Goal: Task Accomplishment & Management: Use online tool/utility

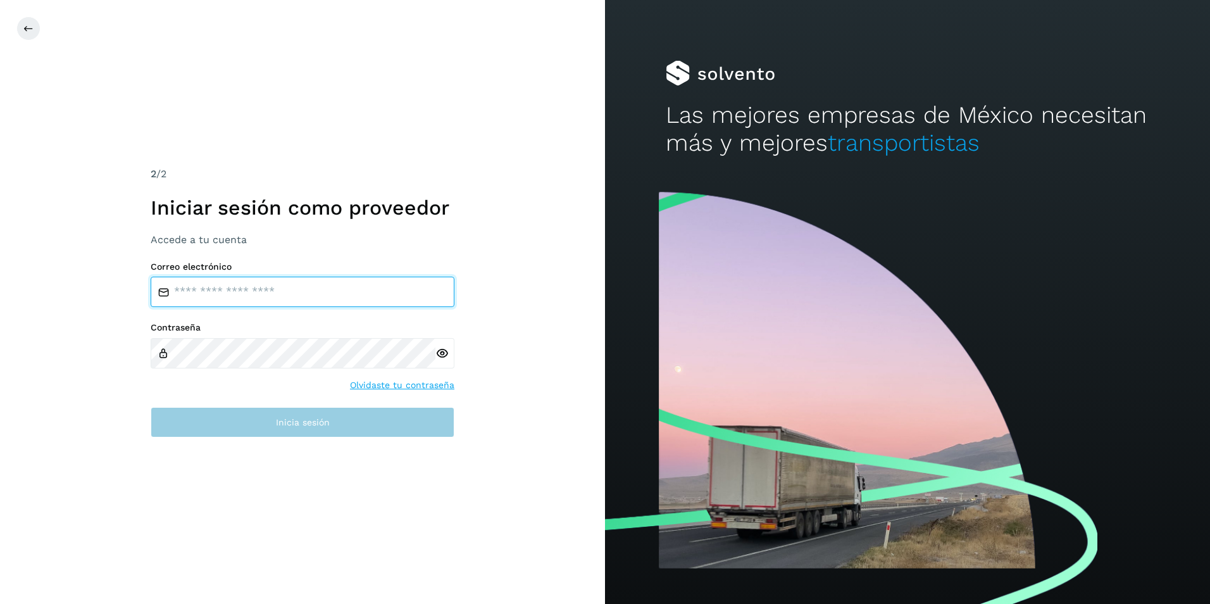
type input "**********"
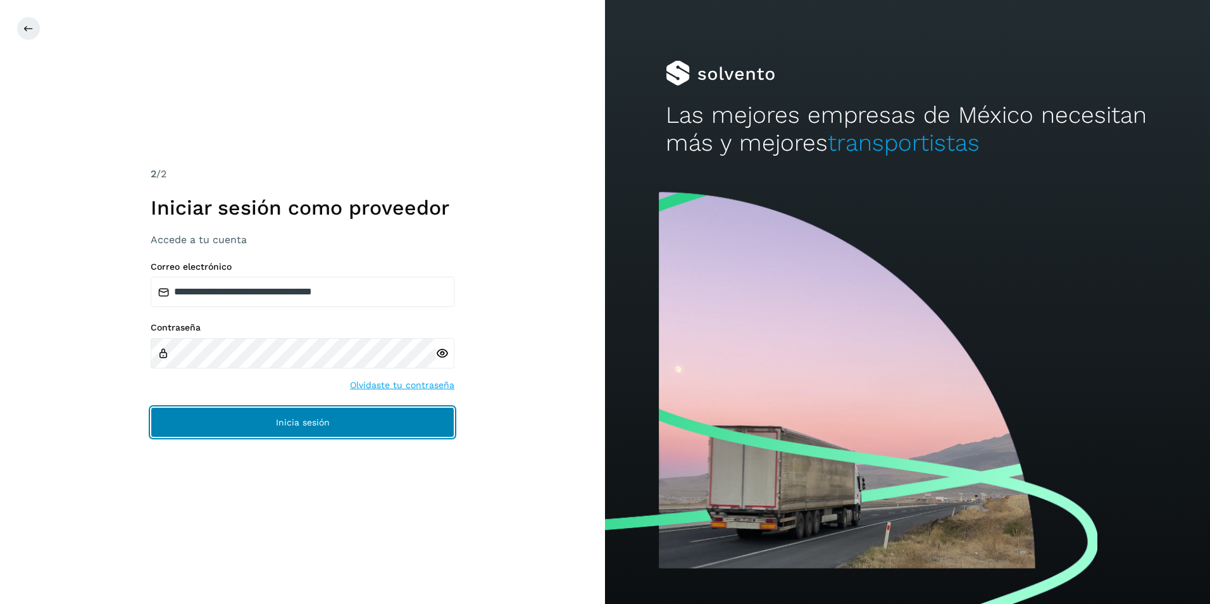
click at [242, 435] on button "Inicia sesión" at bounding box center [303, 422] width 304 height 30
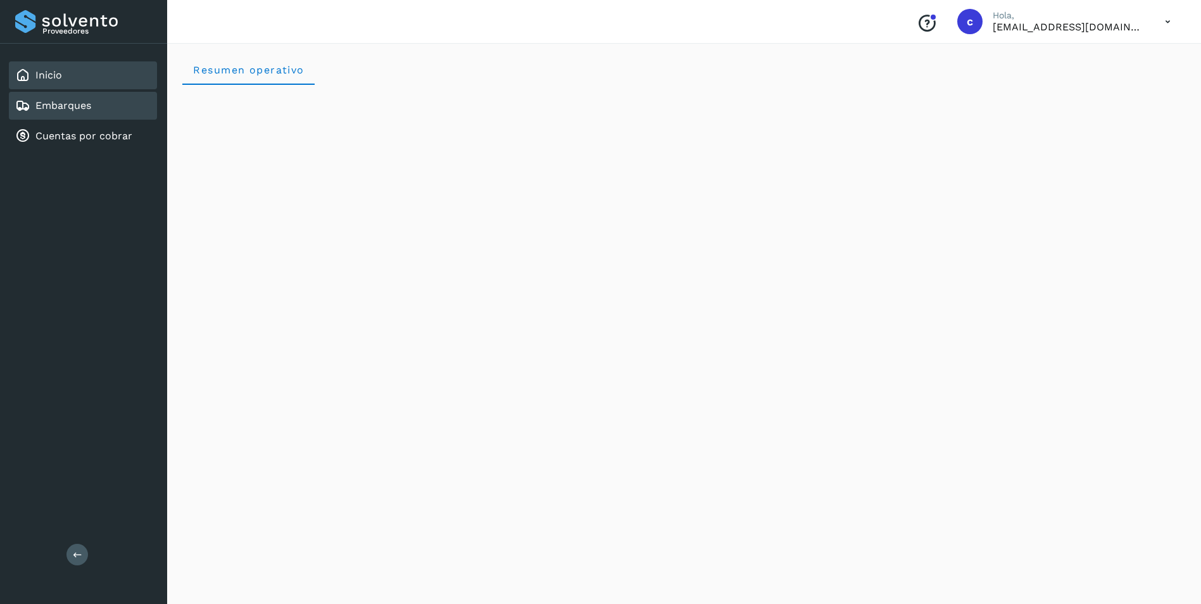
click at [84, 112] on div "Embarques" at bounding box center [53, 105] width 76 height 15
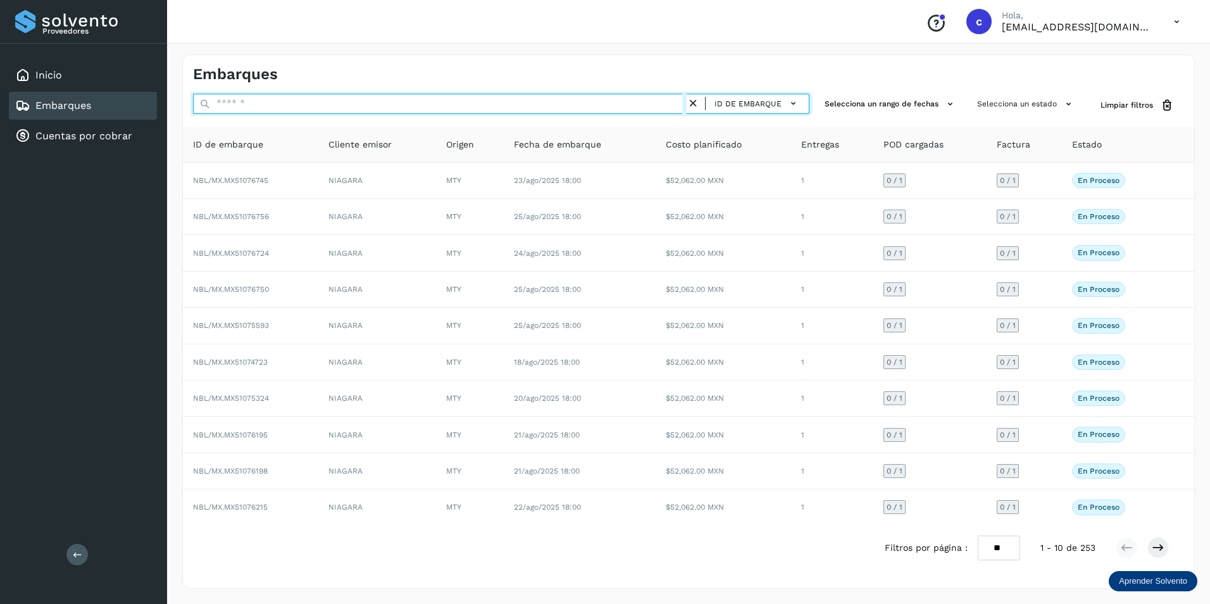
click at [242, 107] on input "text" at bounding box center [440, 104] width 494 height 20
paste input "**********"
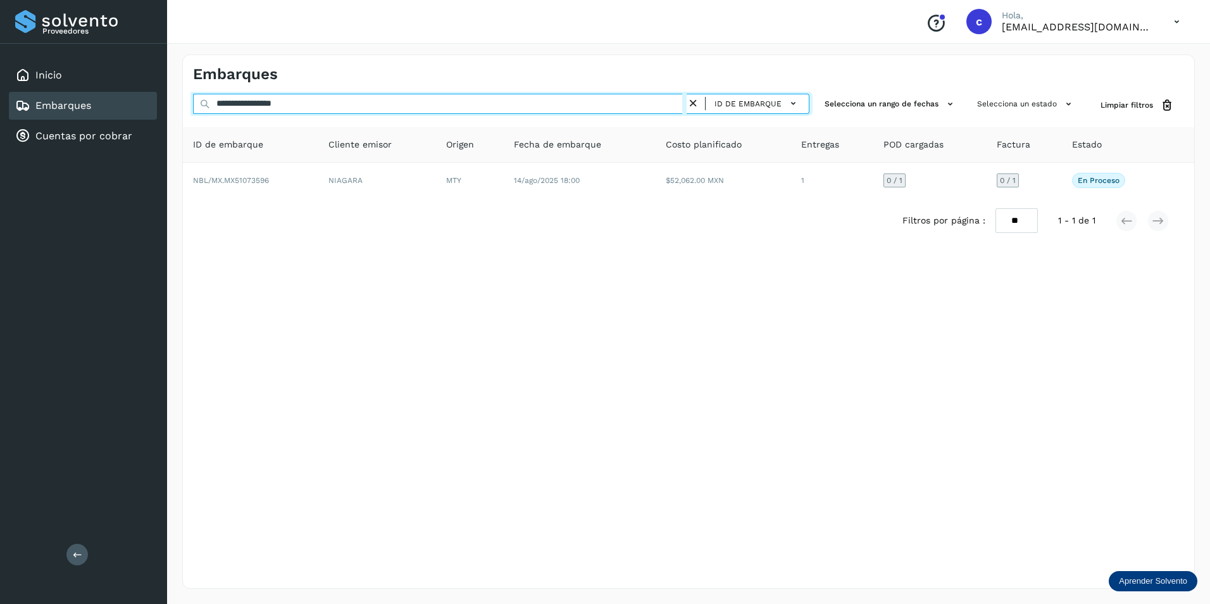
click at [242, 107] on input "**********" at bounding box center [440, 104] width 494 height 20
type input "**********"
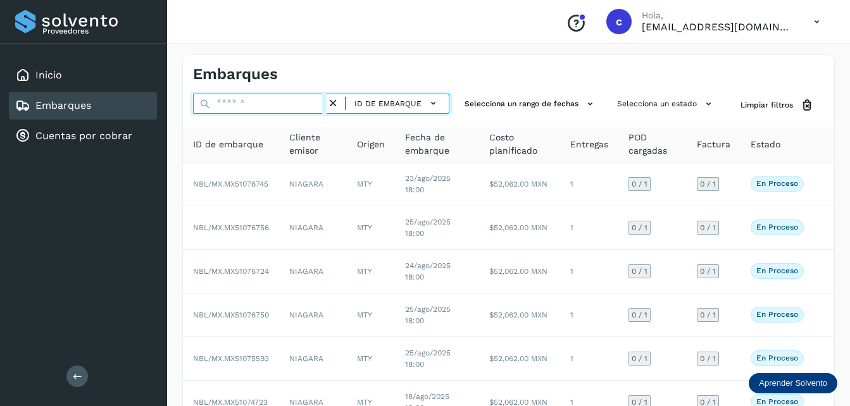
click at [239, 99] on input "text" at bounding box center [260, 104] width 134 height 20
paste input "**********"
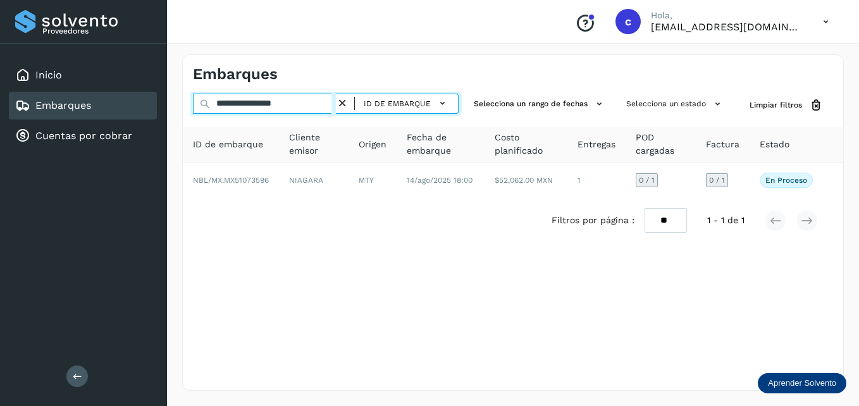
type input "**********"
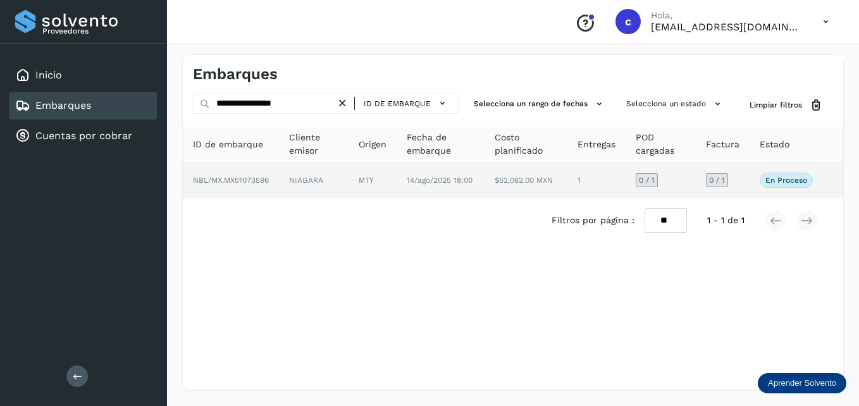
click at [680, 182] on td "0 / 1" at bounding box center [661, 180] width 70 height 35
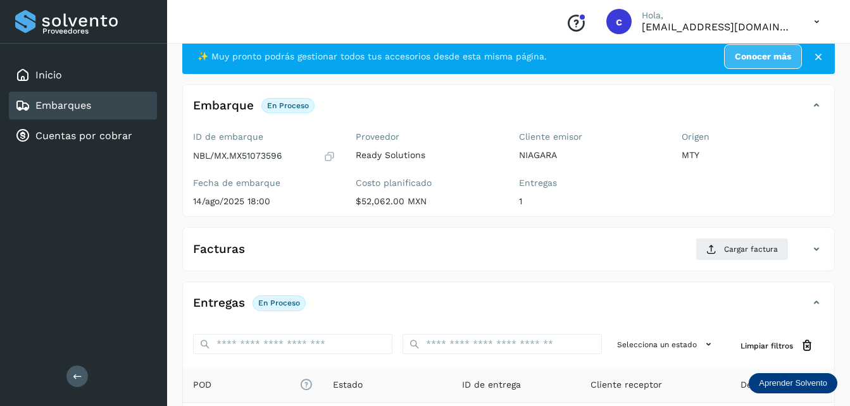
scroll to position [16, 0]
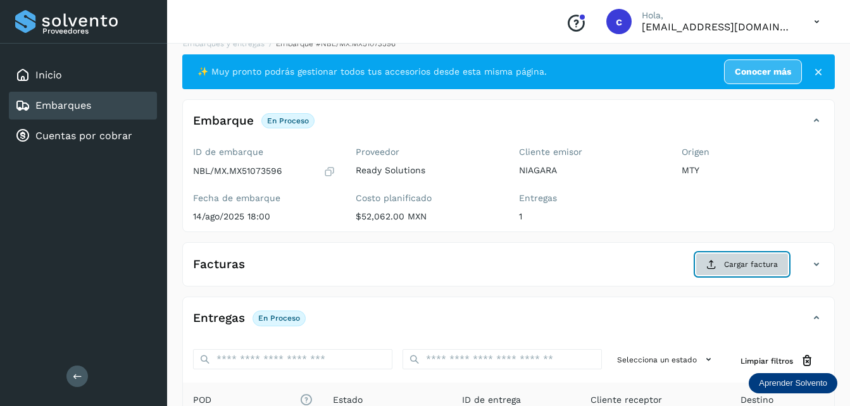
click at [749, 263] on span "Cargar factura" at bounding box center [751, 264] width 54 height 11
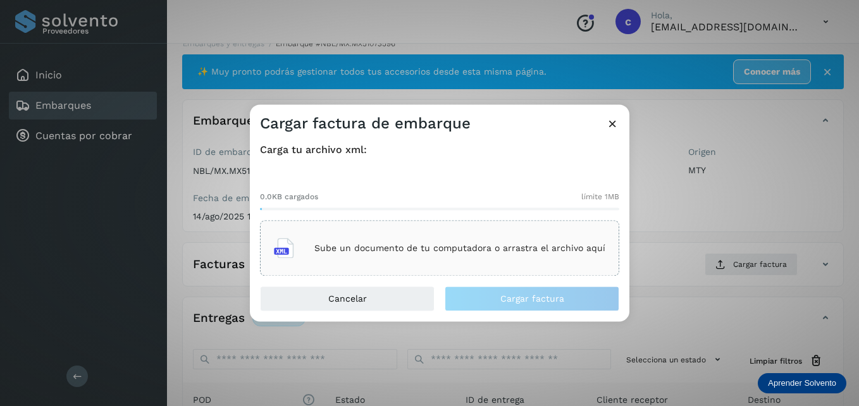
click at [497, 228] on div "Sube un documento de tu computadora o arrastra el archivo aquí" at bounding box center [439, 249] width 359 height 56
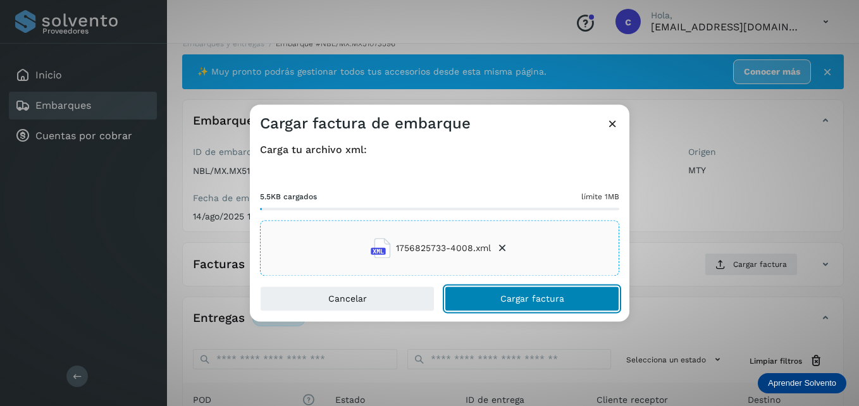
click at [525, 302] on span "Cargar factura" at bounding box center [533, 299] width 64 height 9
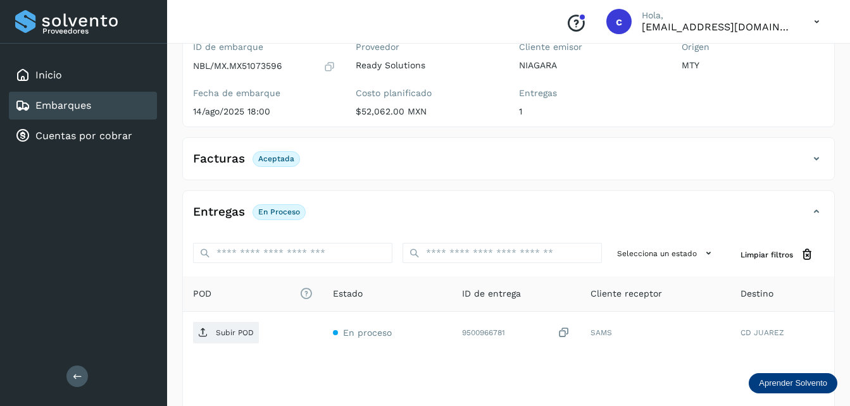
scroll to position [123, 0]
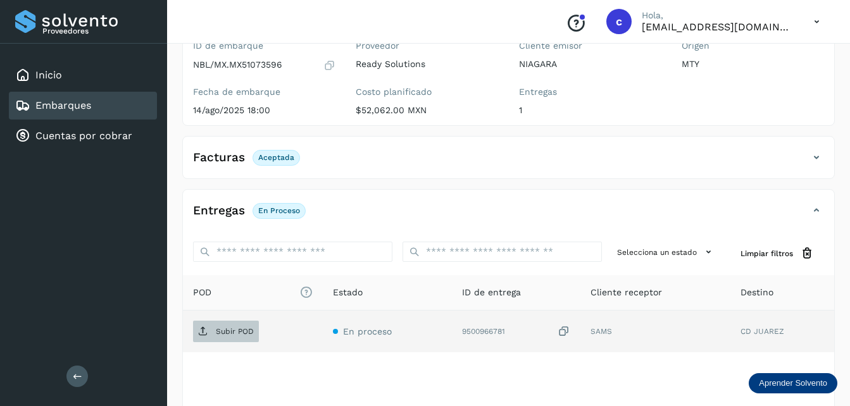
click at [231, 335] on p "Subir POD" at bounding box center [235, 331] width 38 height 9
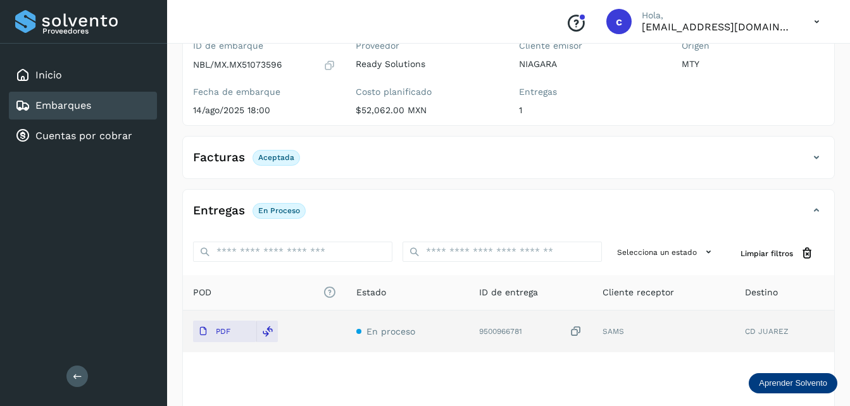
scroll to position [0, 0]
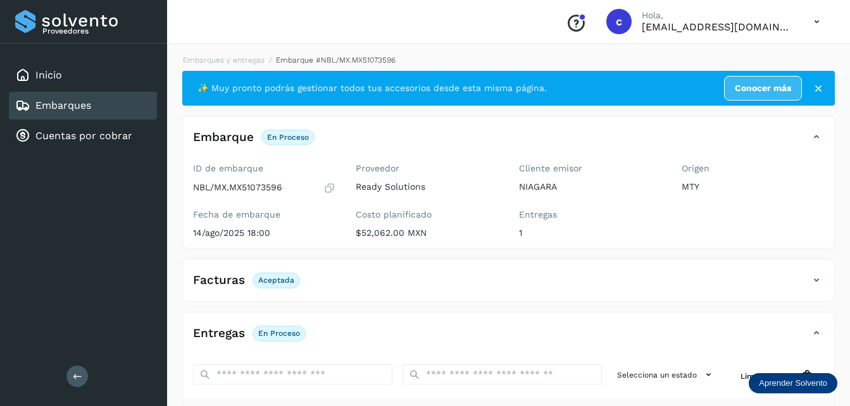
click at [81, 108] on link "Embarques" at bounding box center [63, 105] width 56 height 12
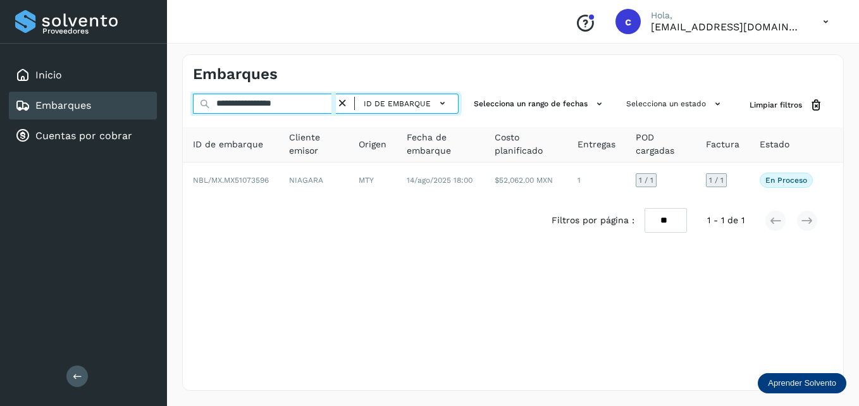
drag, startPoint x: 315, startPoint y: 111, endPoint x: 84, endPoint y: 99, distance: 231.3
click at [84, 99] on div "**********" at bounding box center [429, 203] width 859 height 406
paste input "text"
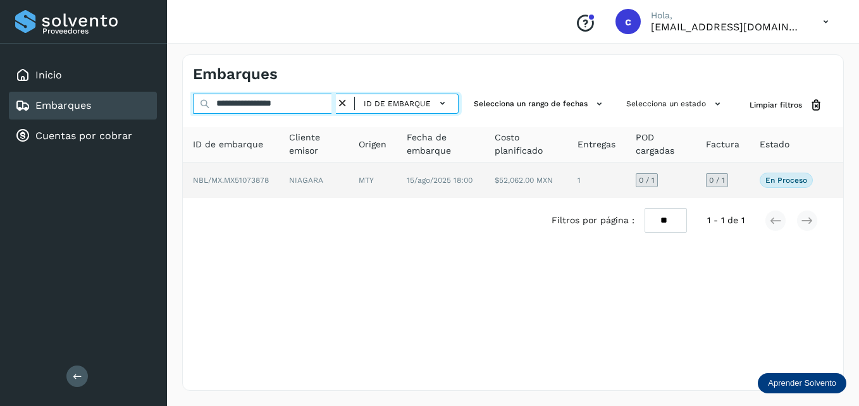
type input "**********"
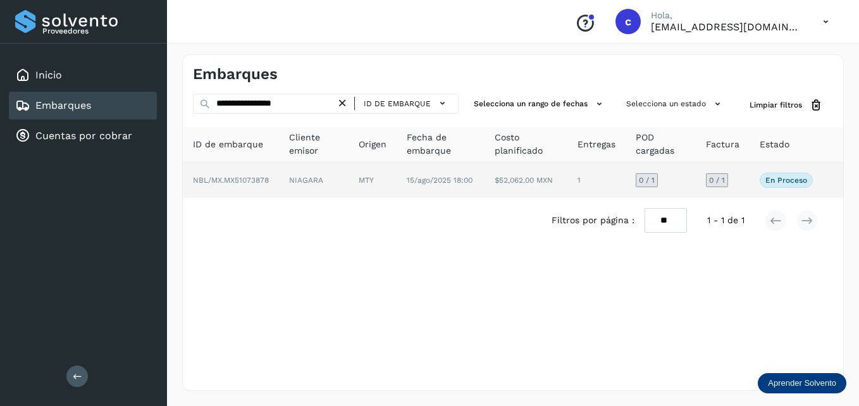
click at [680, 174] on td "0 / 1" at bounding box center [661, 180] width 70 height 35
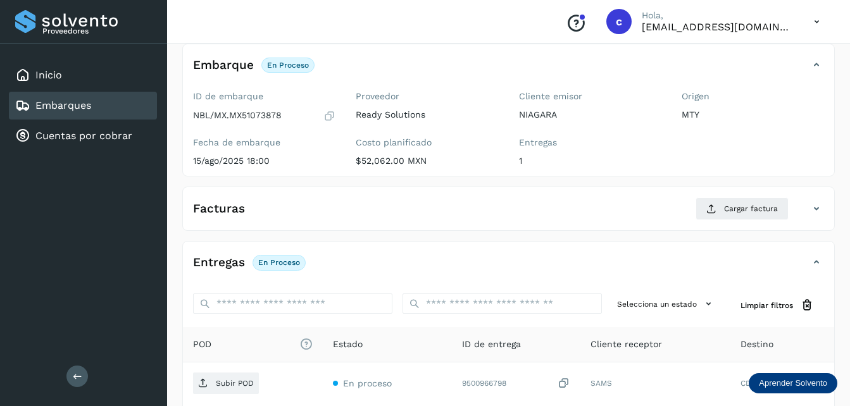
scroll to position [72, 0]
click at [729, 211] on span "Cargar factura" at bounding box center [751, 209] width 54 height 11
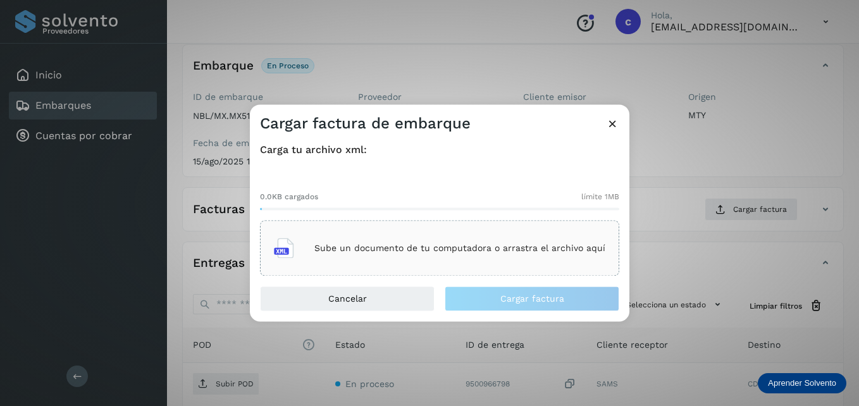
click at [396, 249] on p "Sube un documento de tu computadora o arrastra el archivo aquí" at bounding box center [460, 248] width 291 height 11
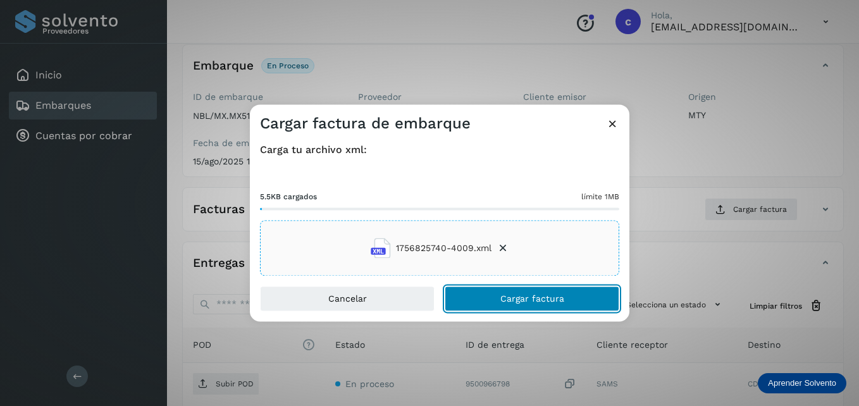
click at [531, 295] on span "Cargar factura" at bounding box center [533, 299] width 64 height 9
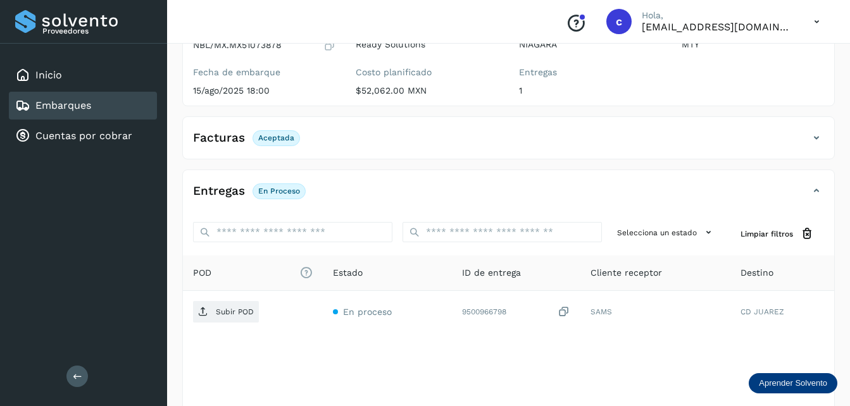
scroll to position [157, 0]
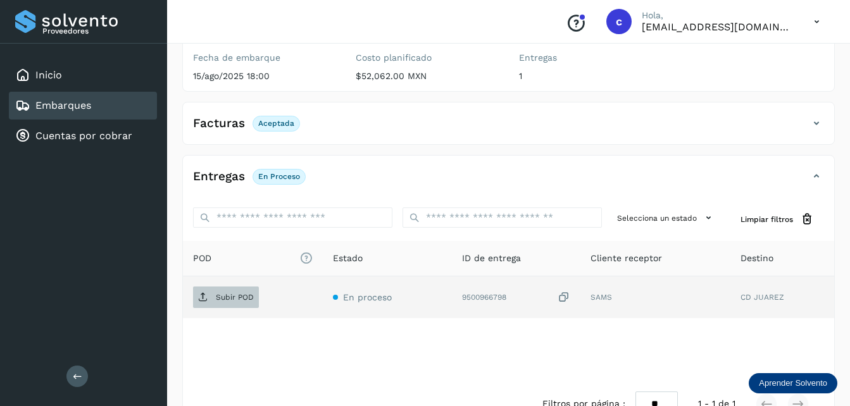
click at [234, 300] on p "Subir POD" at bounding box center [235, 297] width 38 height 9
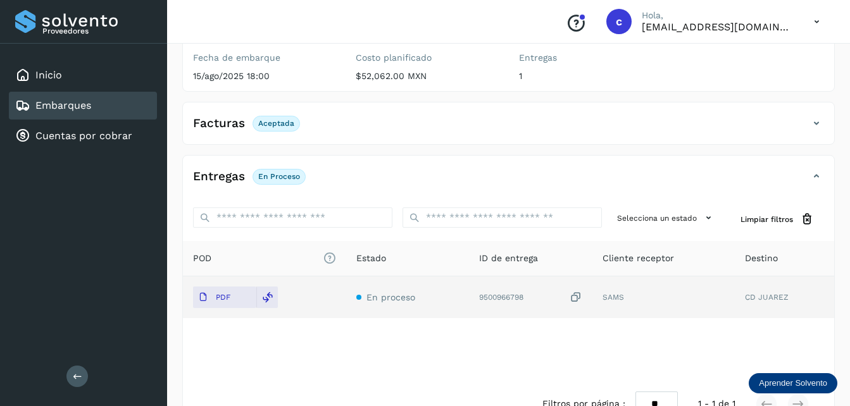
click at [58, 111] on link "Embarques" at bounding box center [63, 105] width 56 height 12
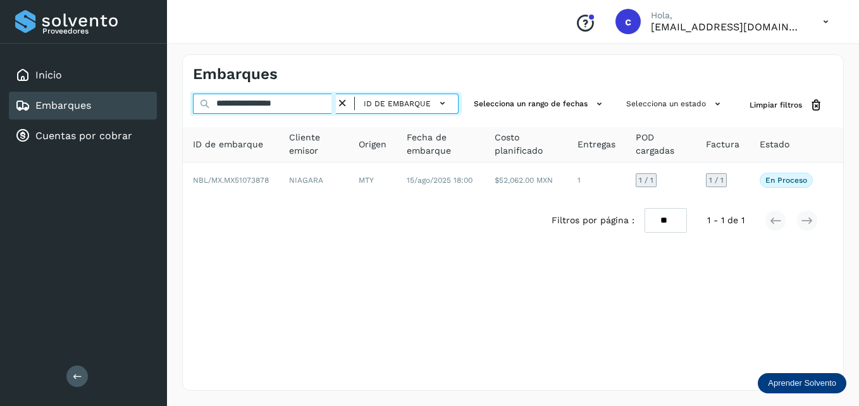
drag, startPoint x: 317, startPoint y: 99, endPoint x: 207, endPoint y: 94, distance: 110.2
click at [207, 94] on input "**********" at bounding box center [264, 104] width 143 height 20
paste input "text"
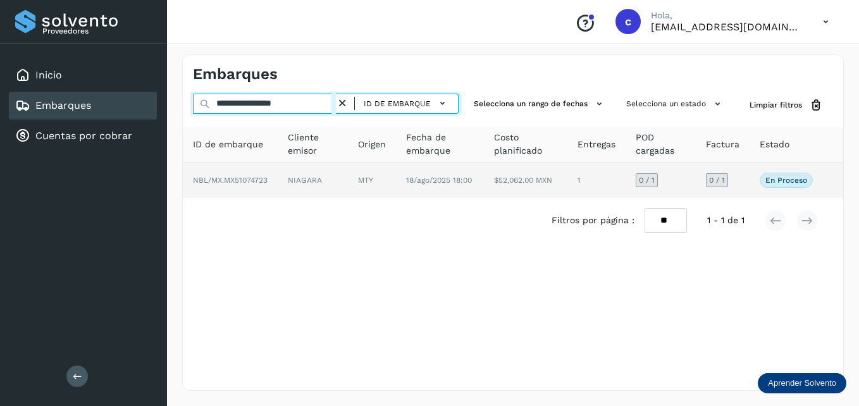
type input "**********"
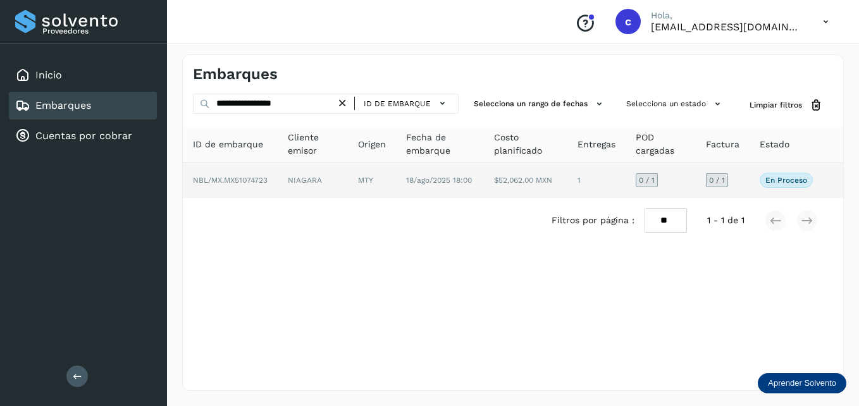
click at [613, 178] on td "1" at bounding box center [597, 180] width 58 height 35
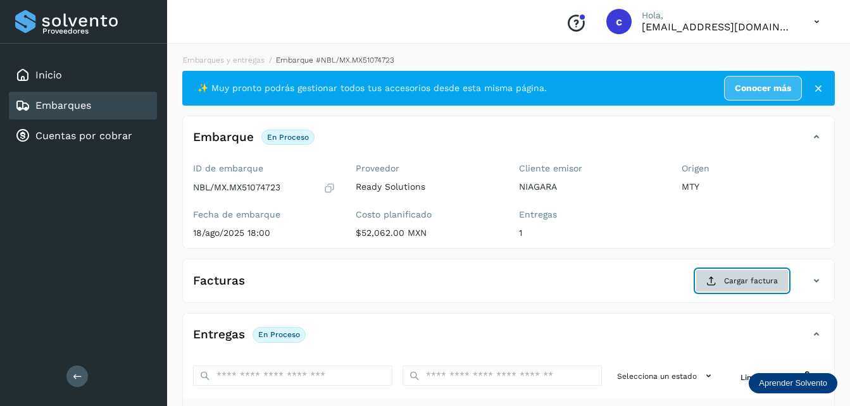
click at [745, 282] on span "Cargar factura" at bounding box center [751, 280] width 54 height 11
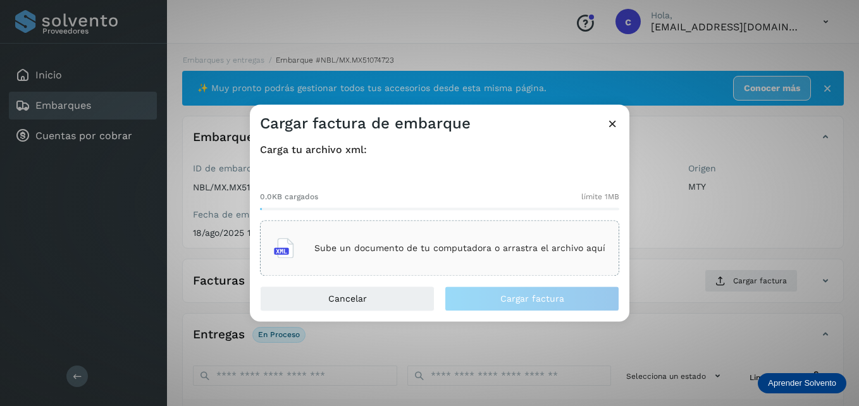
click at [413, 268] on div "Sube un documento de tu computadora o arrastra el archivo aquí" at bounding box center [439, 249] width 359 height 56
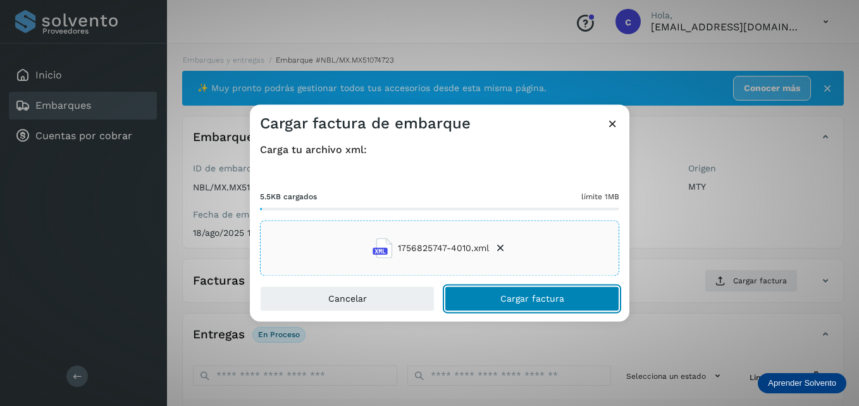
click at [514, 304] on button "Cargar factura" at bounding box center [532, 299] width 175 height 25
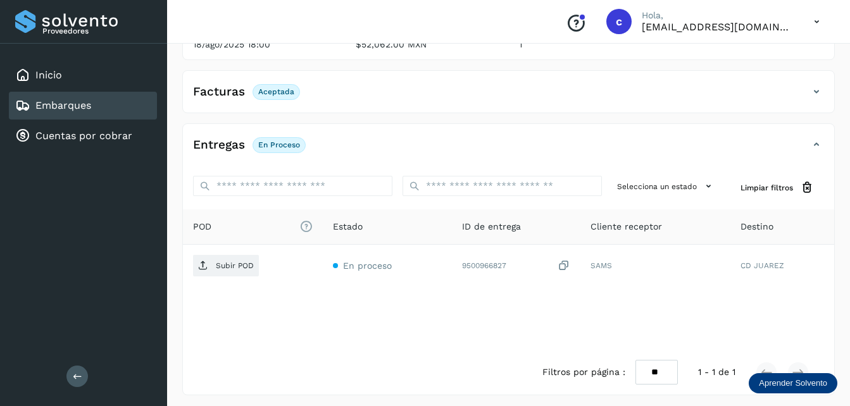
scroll to position [193, 0]
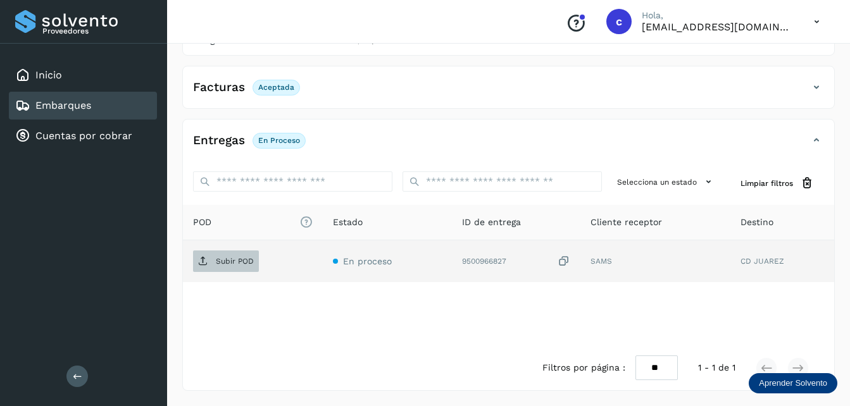
click at [230, 257] on p "Subir POD" at bounding box center [235, 261] width 38 height 9
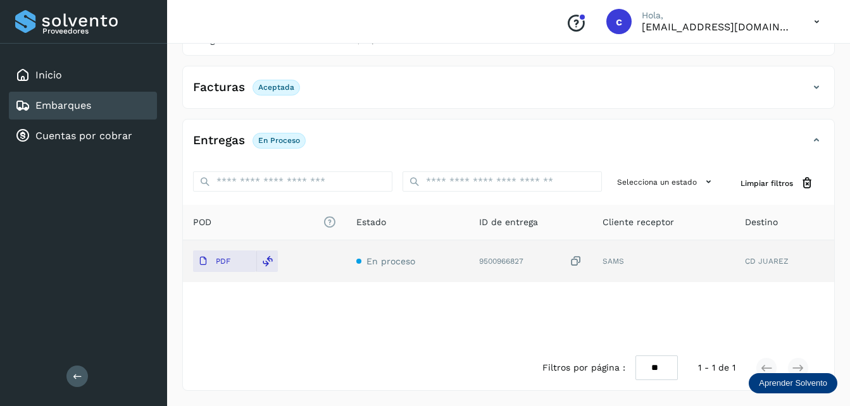
click at [98, 109] on div "Embarques" at bounding box center [83, 106] width 148 height 28
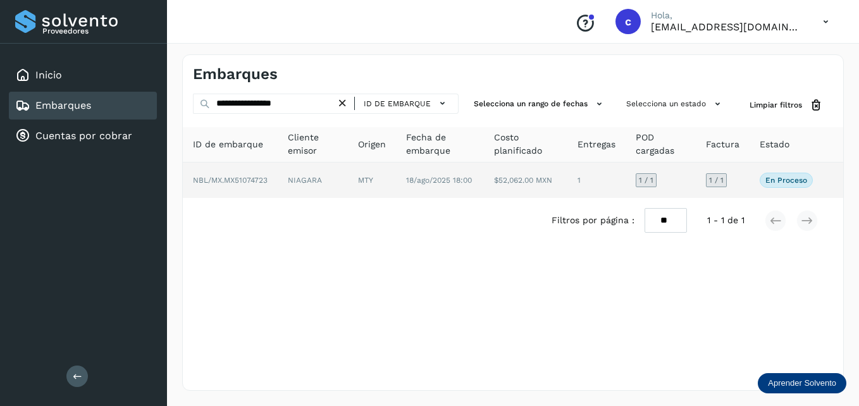
click at [623, 183] on td "1" at bounding box center [597, 180] width 58 height 35
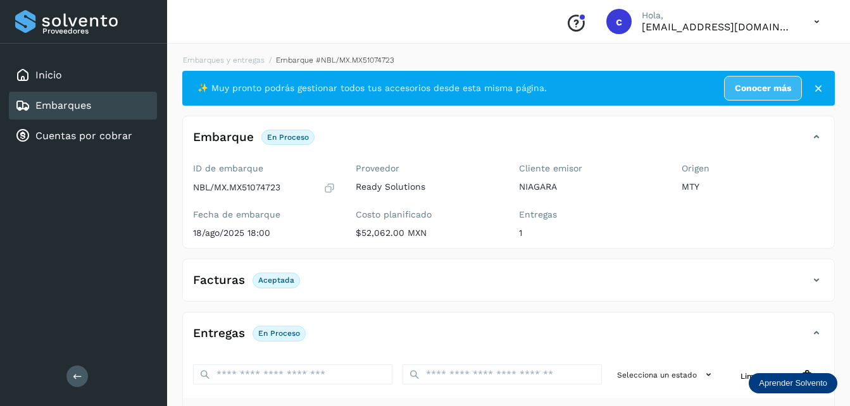
click at [53, 111] on link "Embarques" at bounding box center [63, 105] width 56 height 12
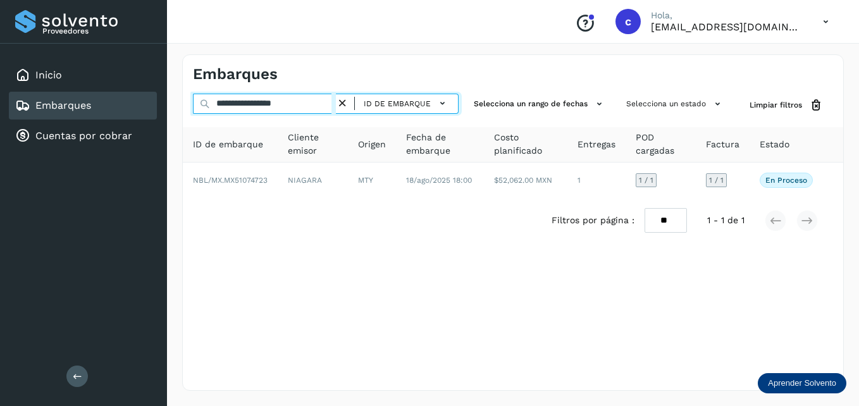
drag, startPoint x: 325, startPoint y: 101, endPoint x: 190, endPoint y: 96, distance: 134.9
click at [190, 96] on div "**********" at bounding box center [513, 105] width 661 height 23
paste input "text"
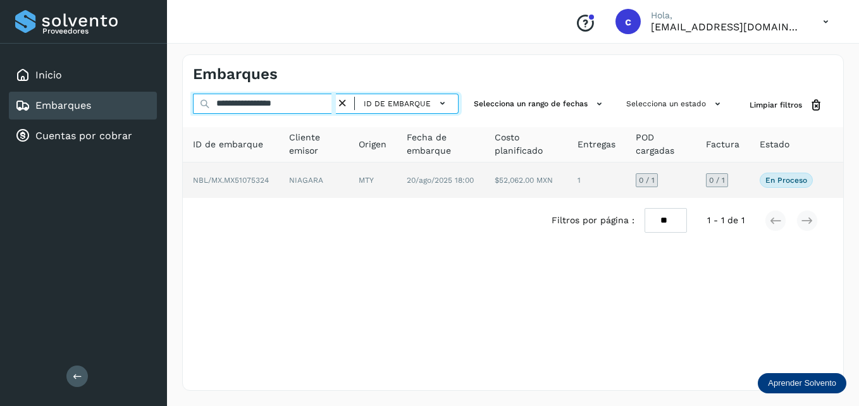
type input "**********"
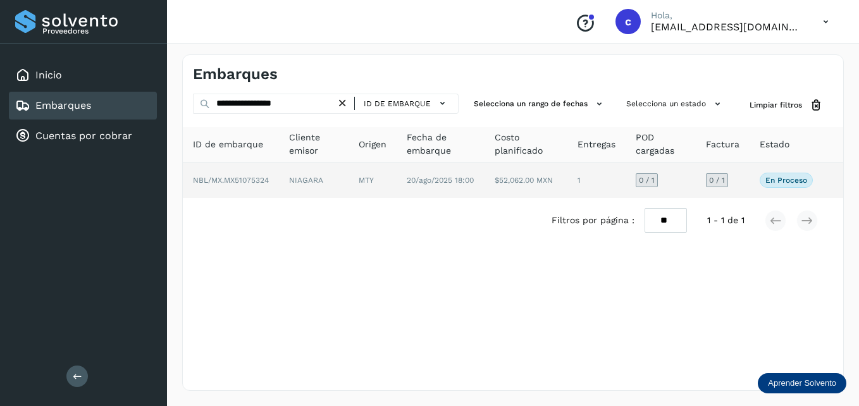
click at [674, 185] on td "0 / 1" at bounding box center [661, 180] width 70 height 35
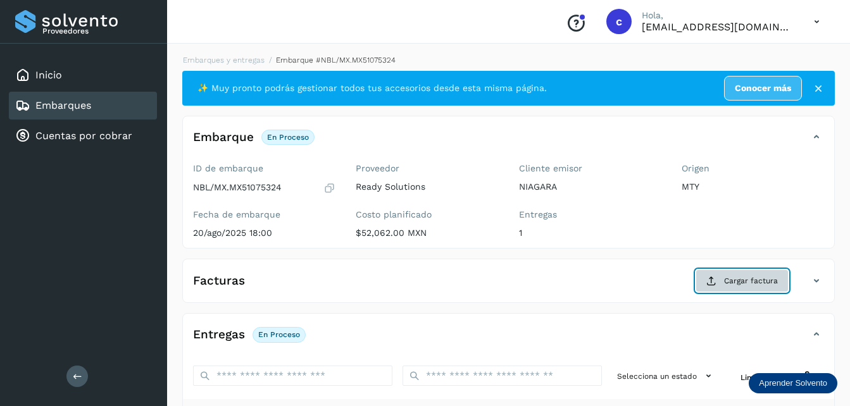
click at [741, 282] on span "Cargar factura" at bounding box center [751, 280] width 54 height 11
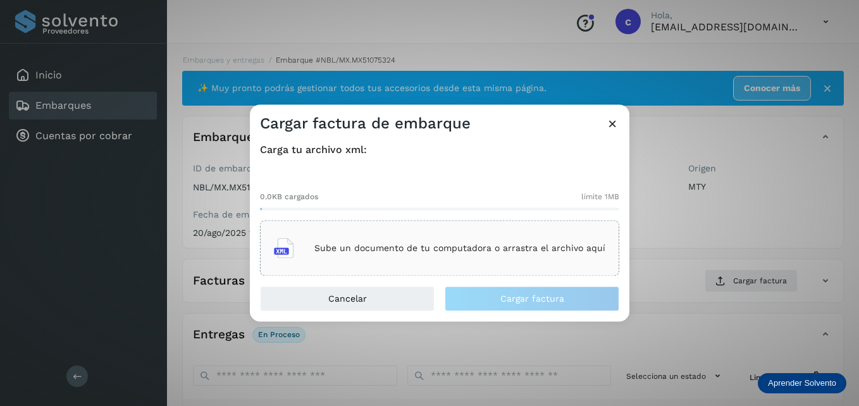
click at [446, 246] on p "Sube un documento de tu computadora o arrastra el archivo aquí" at bounding box center [460, 248] width 291 height 11
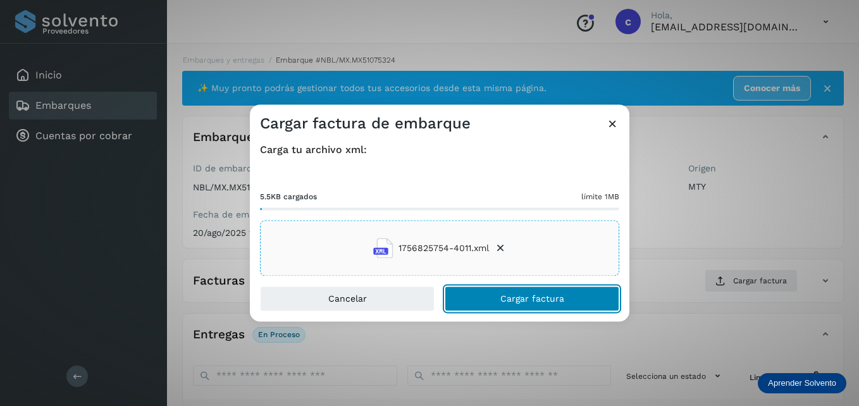
click at [519, 301] on span "Cargar factura" at bounding box center [533, 299] width 64 height 9
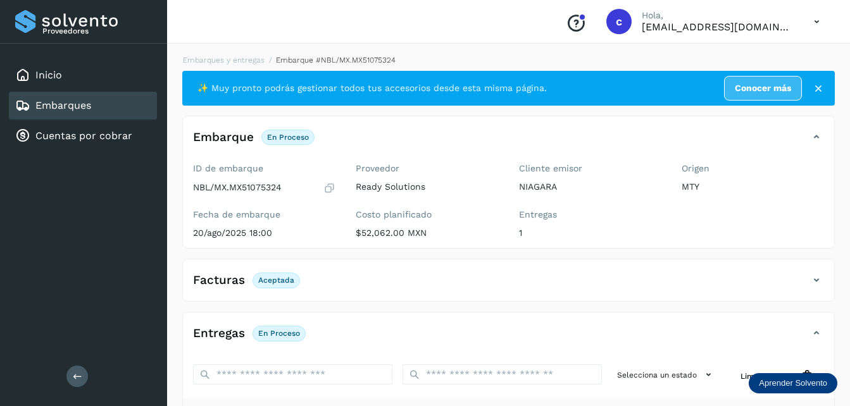
scroll to position [193, 0]
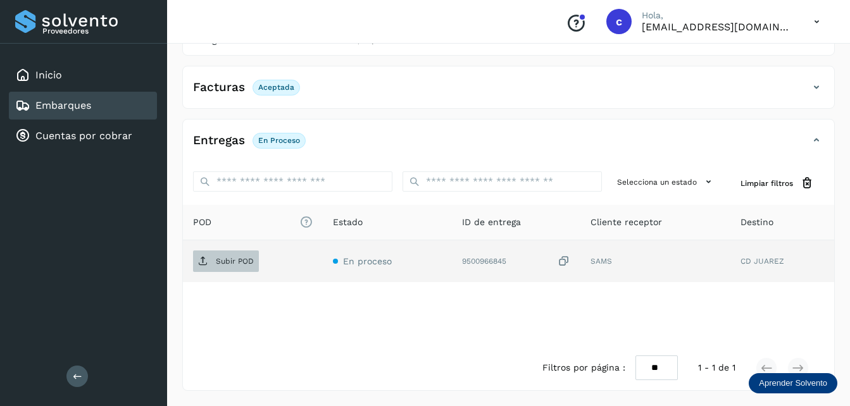
click at [211, 259] on span "Subir POD" at bounding box center [226, 261] width 66 height 20
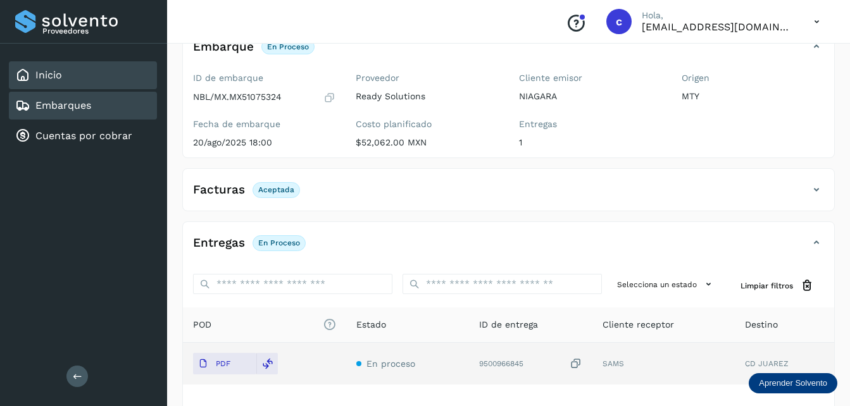
scroll to position [90, 0]
click at [84, 111] on link "Embarques" at bounding box center [63, 105] width 56 height 12
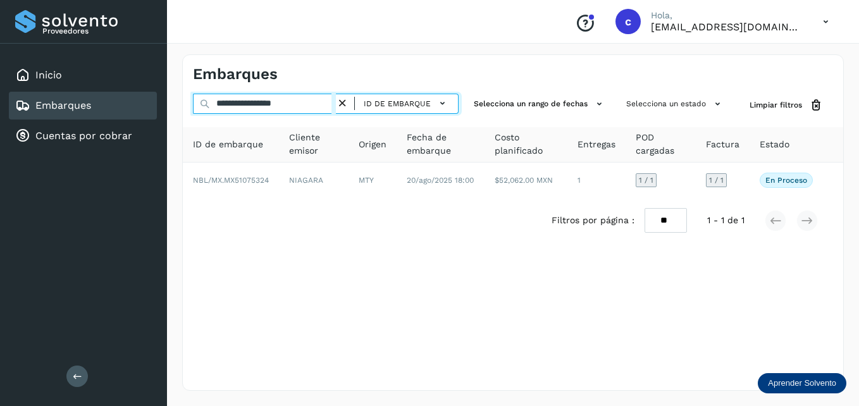
drag, startPoint x: 312, startPoint y: 99, endPoint x: 181, endPoint y: 97, distance: 131.0
click at [181, 97] on div "**********" at bounding box center [513, 222] width 692 height 367
paste input "text"
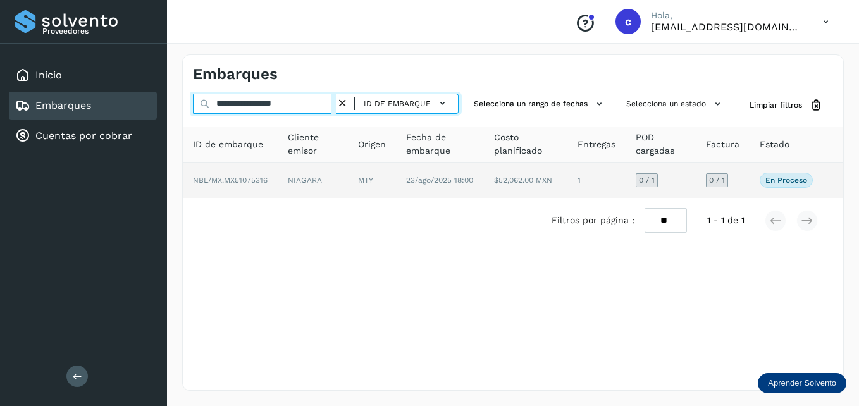
type input "**********"
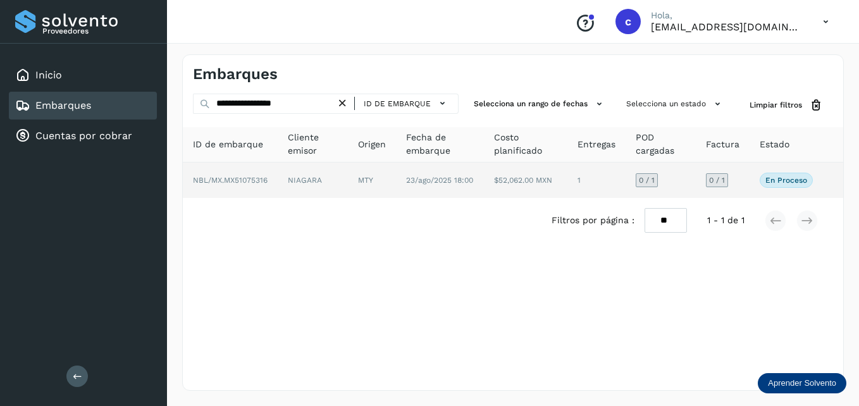
click at [695, 183] on td "0 / 1" at bounding box center [661, 180] width 70 height 35
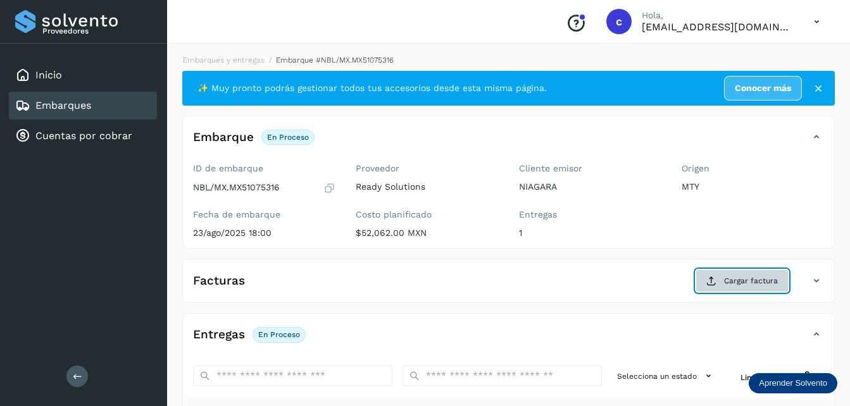
click at [736, 280] on span "Cargar factura" at bounding box center [751, 280] width 54 height 11
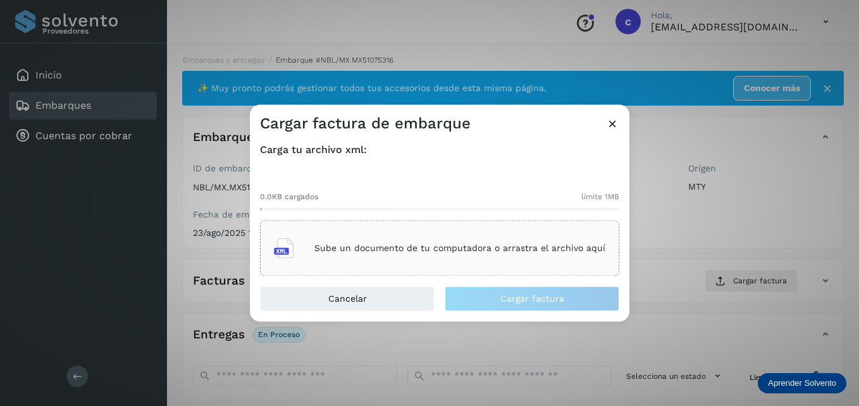
click at [339, 246] on p "Sube un documento de tu computadora o arrastra el archivo aquí" at bounding box center [460, 248] width 291 height 11
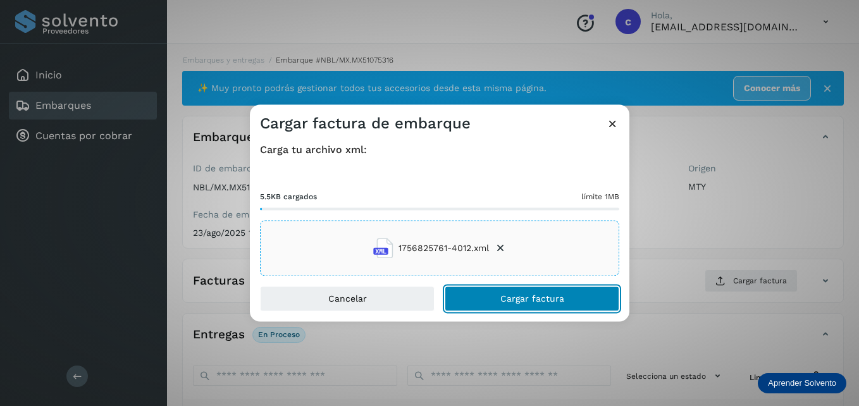
click at [532, 295] on span "Cargar factura" at bounding box center [533, 299] width 64 height 9
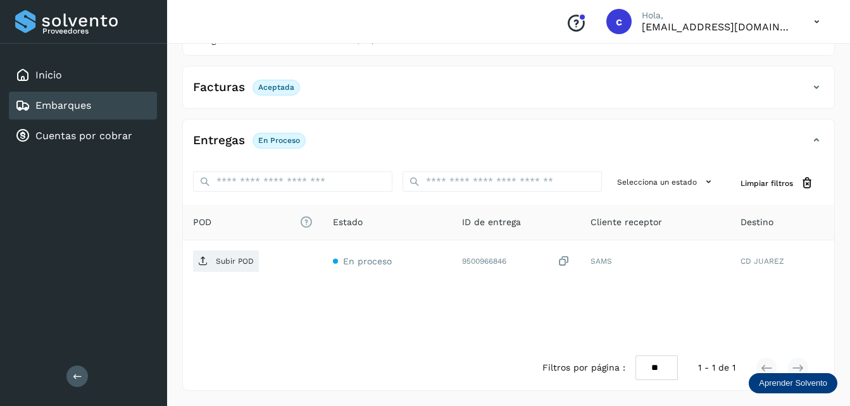
scroll to position [193, 0]
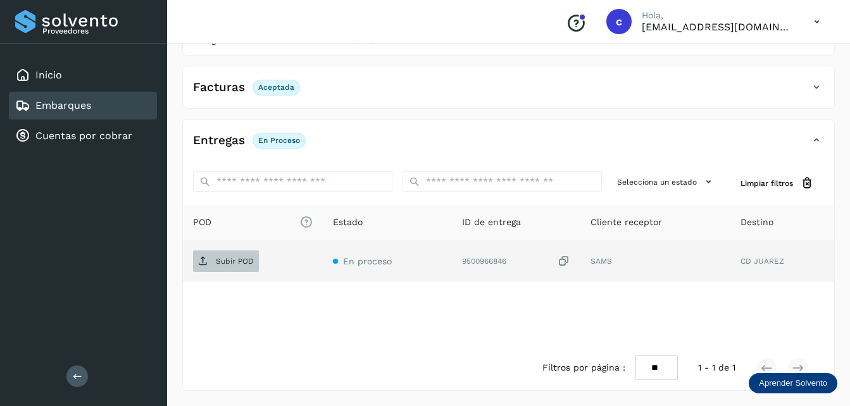
click at [245, 255] on span "Subir POD" at bounding box center [226, 261] width 66 height 20
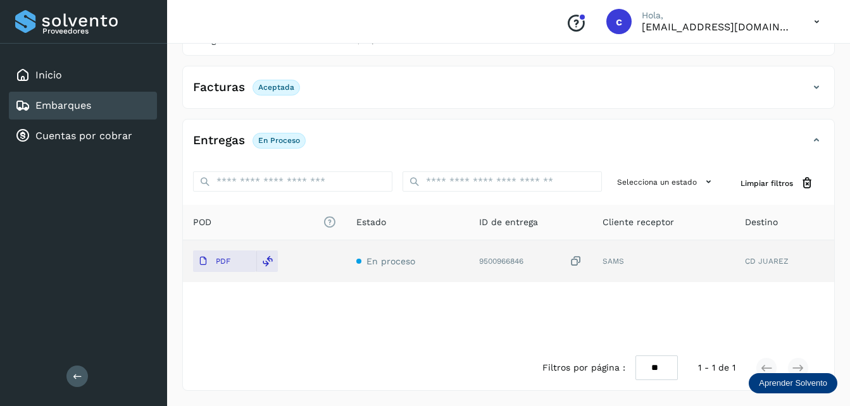
click at [82, 109] on link "Embarques" at bounding box center [63, 105] width 56 height 12
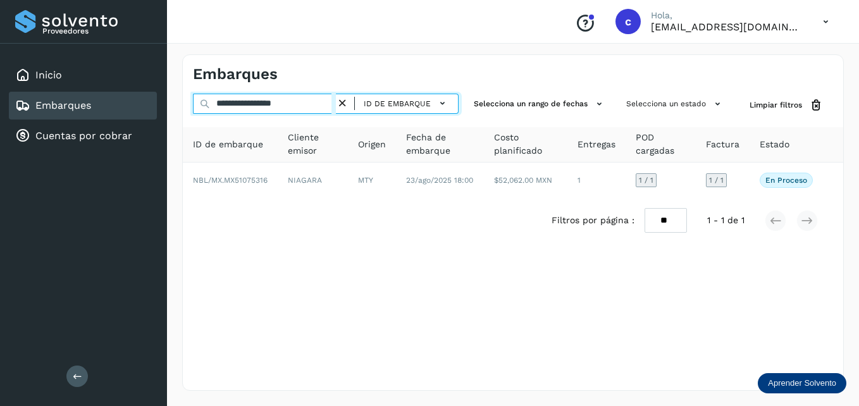
drag, startPoint x: 315, startPoint y: 109, endPoint x: 145, endPoint y: 99, distance: 170.5
click at [145, 99] on div "**********" at bounding box center [429, 203] width 859 height 406
paste input "text"
type input "**********"
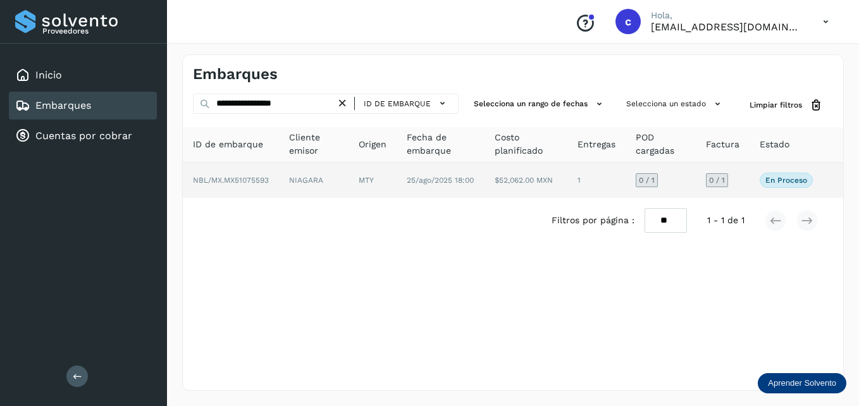
click at [685, 180] on td "0 / 1" at bounding box center [661, 180] width 70 height 35
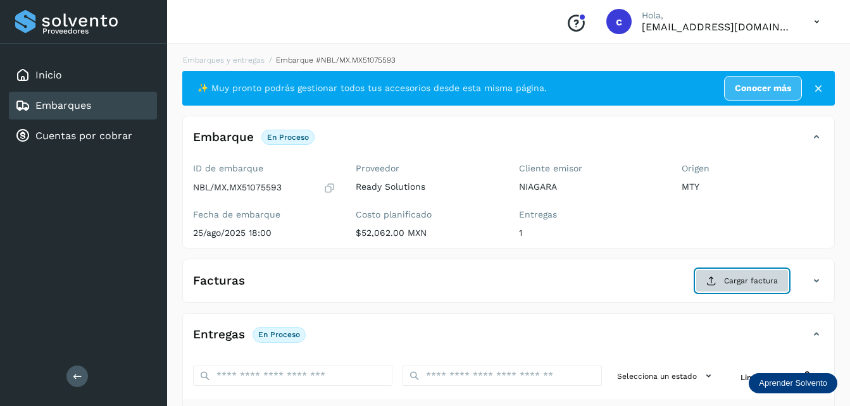
click at [743, 275] on button "Cargar factura" at bounding box center [741, 281] width 93 height 23
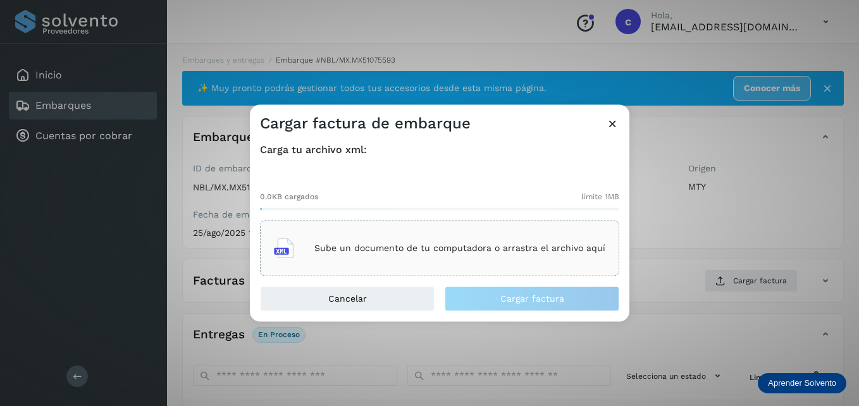
click at [449, 244] on p "Sube un documento de tu computadora o arrastra el archivo aquí" at bounding box center [460, 248] width 291 height 11
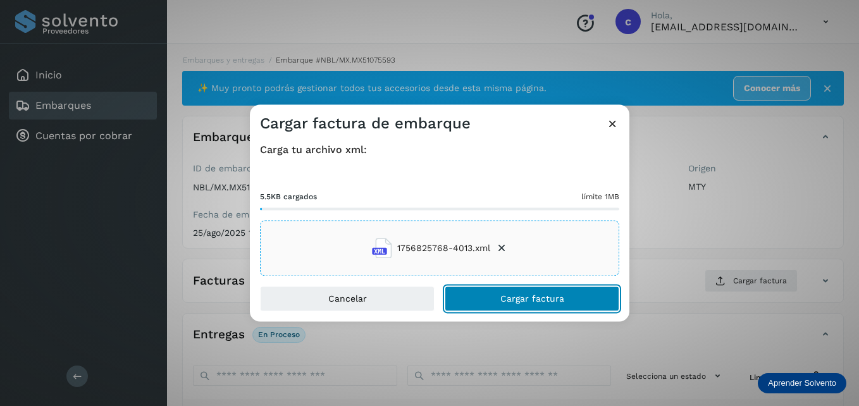
click at [516, 299] on span "Cargar factura" at bounding box center [533, 299] width 64 height 9
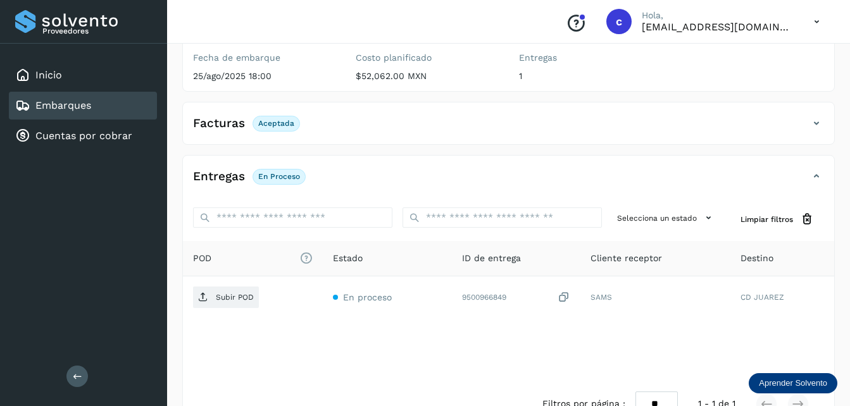
scroll to position [158, 0]
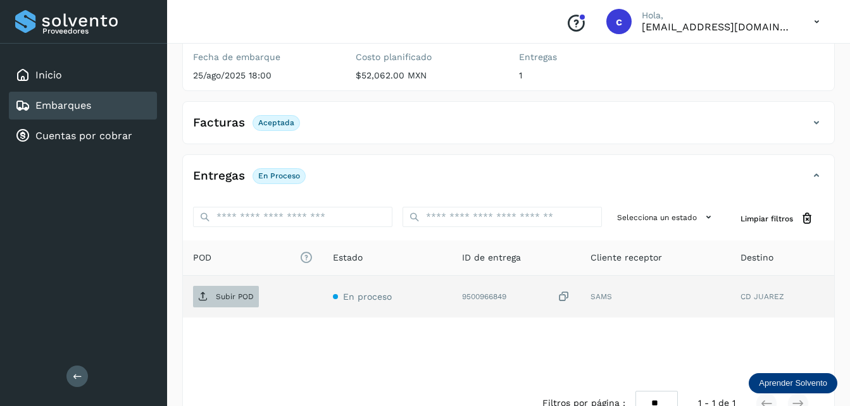
click at [237, 294] on p "Subir POD" at bounding box center [235, 296] width 38 height 9
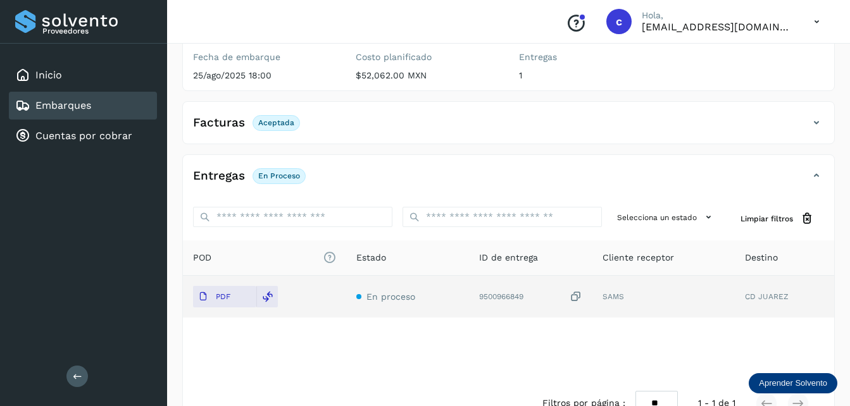
click at [80, 101] on link "Embarques" at bounding box center [63, 105] width 56 height 12
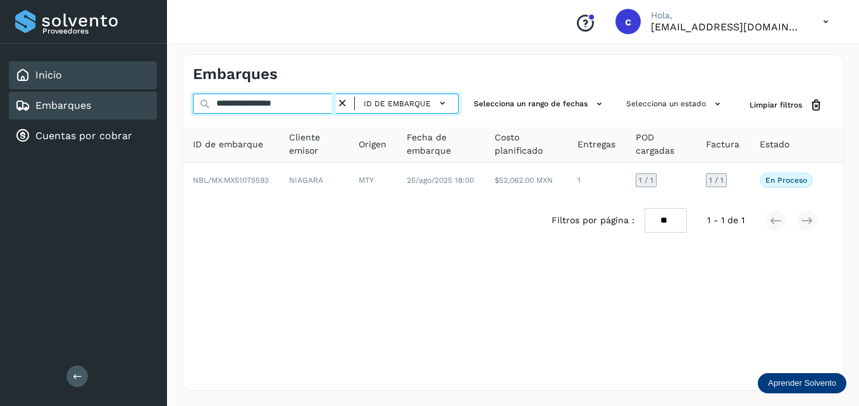
drag, startPoint x: 313, startPoint y: 103, endPoint x: 123, endPoint y: 85, distance: 190.1
click at [123, 85] on div "**********" at bounding box center [429, 203] width 859 height 406
paste input "text"
type input "**********"
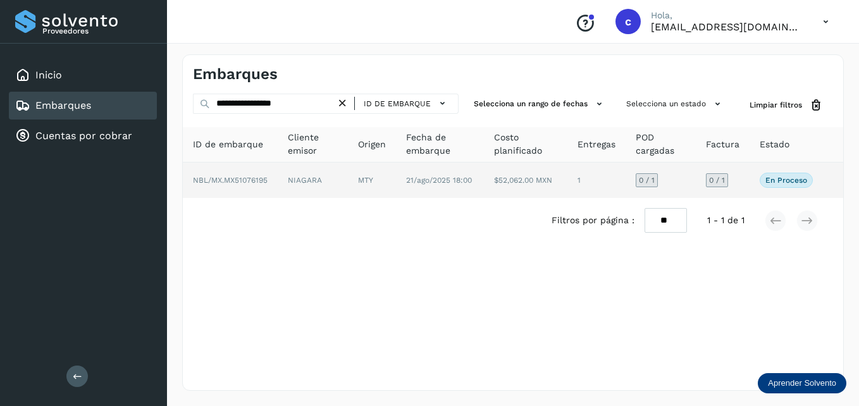
click at [747, 185] on td "0 / 1" at bounding box center [723, 180] width 54 height 35
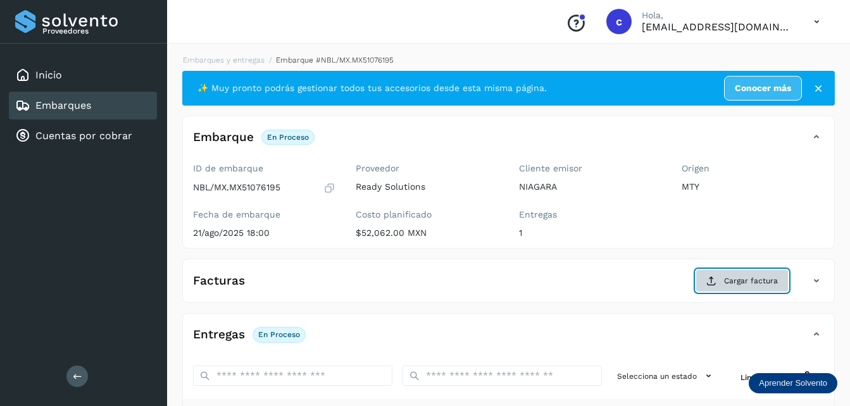
click at [742, 281] on span "Cargar factura" at bounding box center [751, 280] width 54 height 11
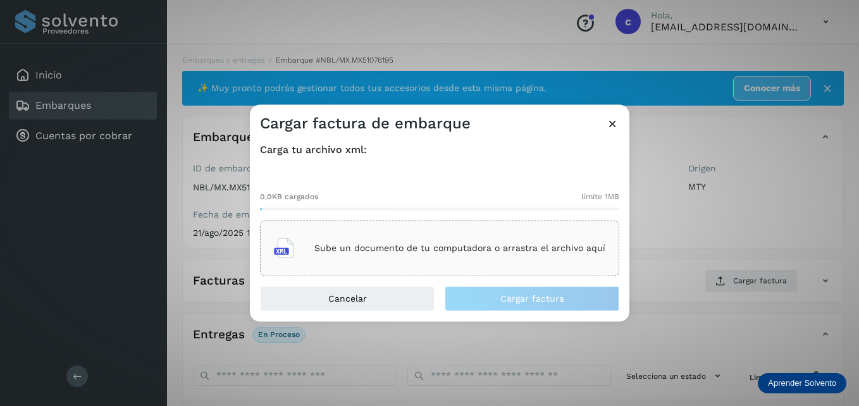
click at [397, 249] on p "Sube un documento de tu computadora o arrastra el archivo aquí" at bounding box center [460, 248] width 291 height 11
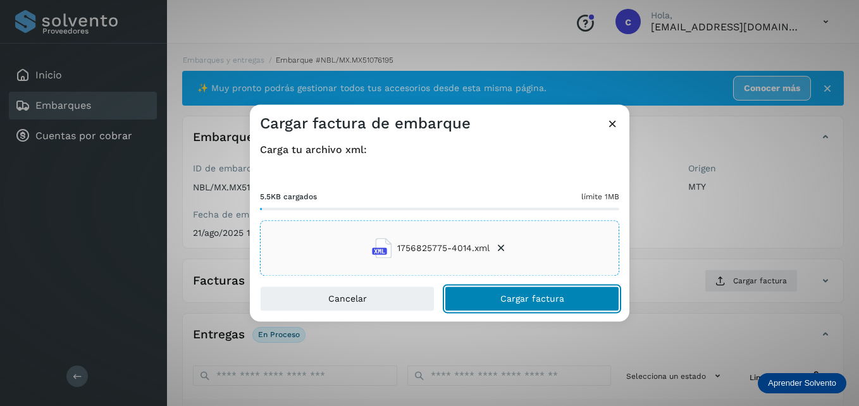
click at [516, 299] on span "Cargar factura" at bounding box center [533, 299] width 64 height 9
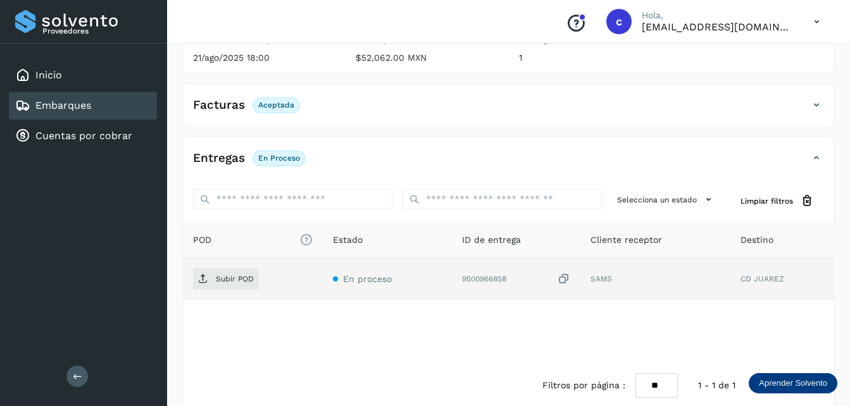
scroll to position [177, 0]
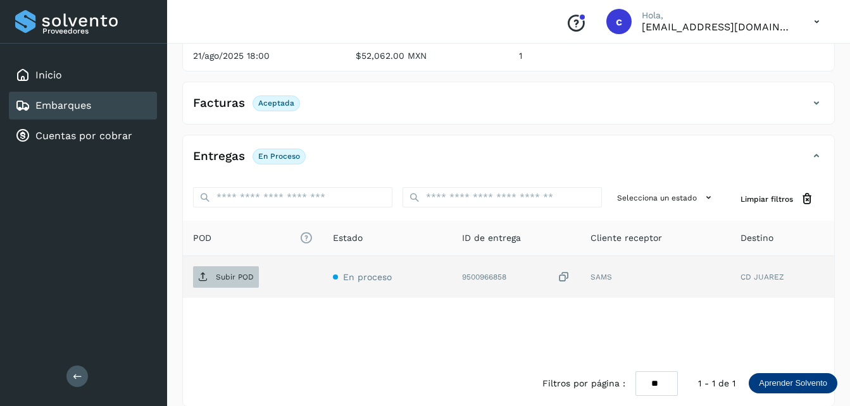
click at [221, 278] on p "Subir POD" at bounding box center [235, 277] width 38 height 9
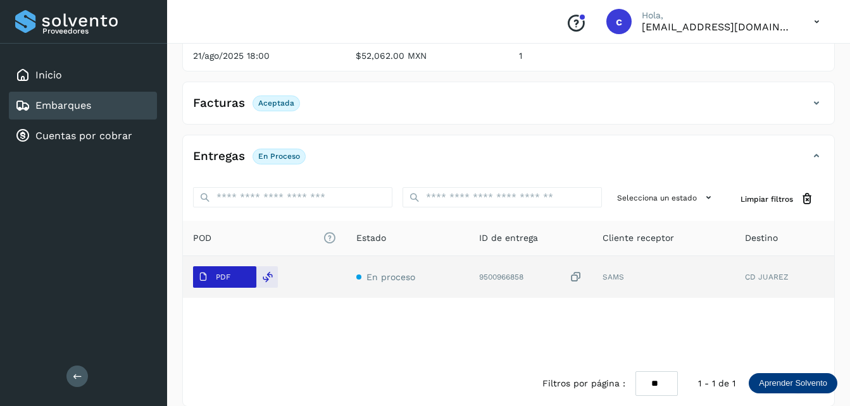
click at [236, 276] on button "PDF" at bounding box center [224, 277] width 63 height 22
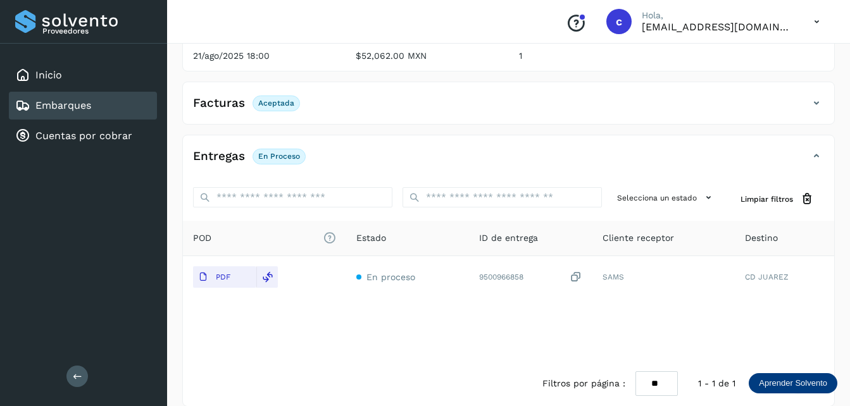
click at [475, 16] on div "Conoce nuestros beneficios c Hola, [EMAIL_ADDRESS][DOMAIN_NAME]" at bounding box center [508, 22] width 683 height 44
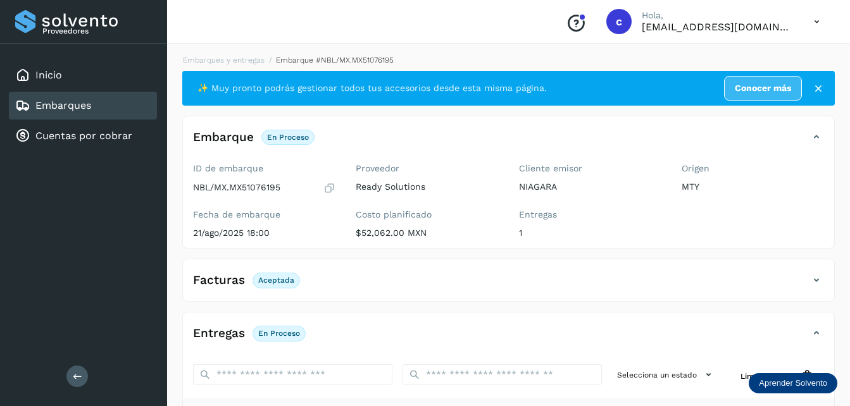
scroll to position [0, 0]
click at [819, 274] on icon at bounding box center [816, 280] width 15 height 15
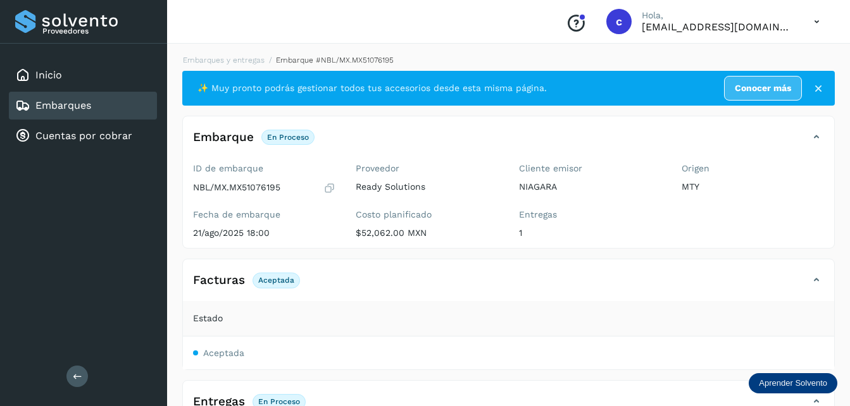
click at [274, 282] on p "Aceptada" at bounding box center [276, 280] width 36 height 9
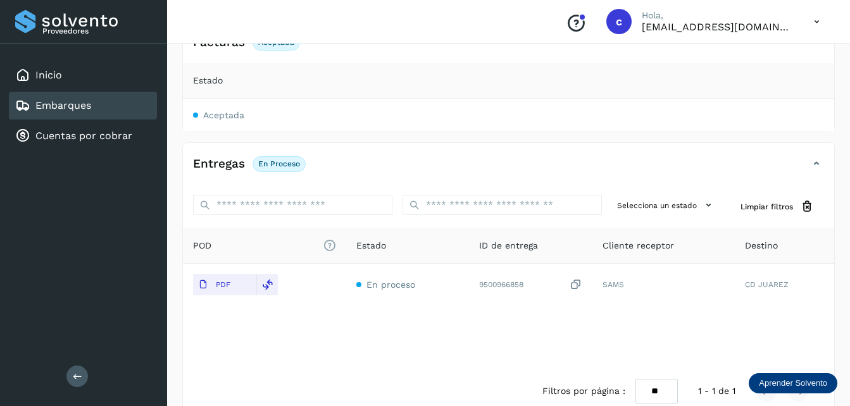
scroll to position [240, 0]
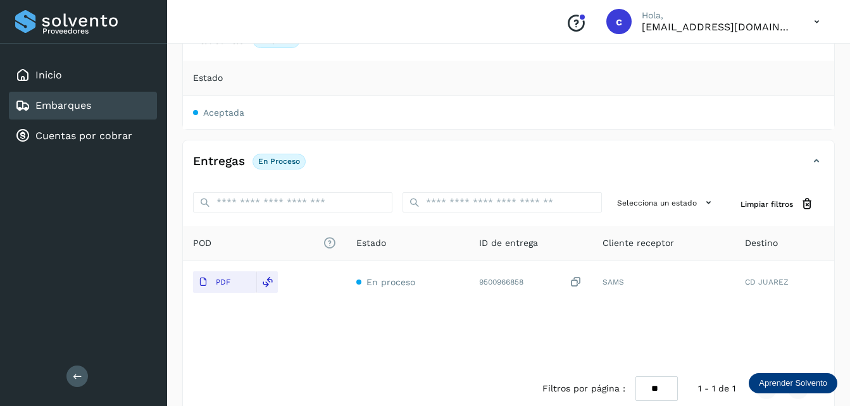
click at [93, 103] on div "Embarques" at bounding box center [83, 106] width 148 height 28
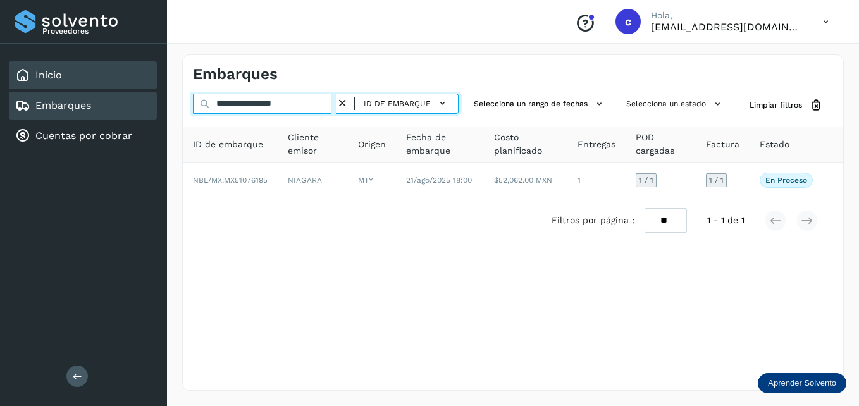
drag, startPoint x: 326, startPoint y: 104, endPoint x: 61, endPoint y: 81, distance: 265.5
click at [61, 81] on div "**********" at bounding box center [429, 203] width 859 height 406
paste input "text"
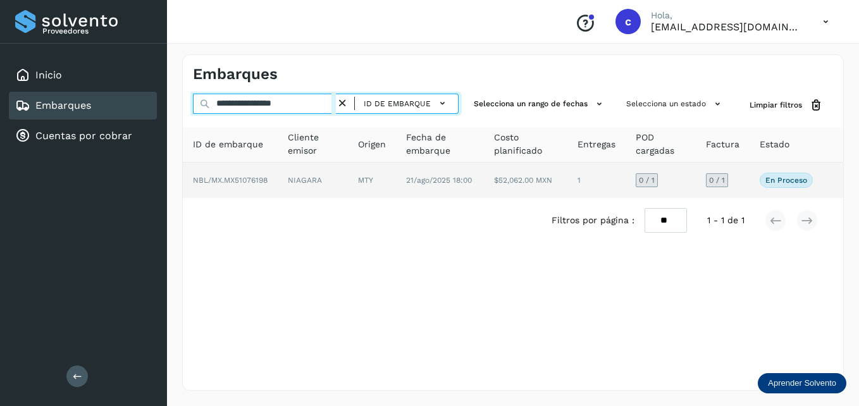
type input "**********"
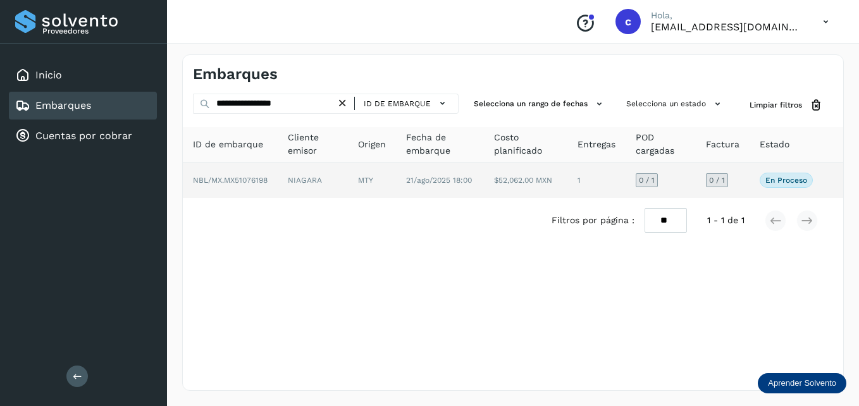
click at [682, 172] on td "0 / 1" at bounding box center [661, 180] width 70 height 35
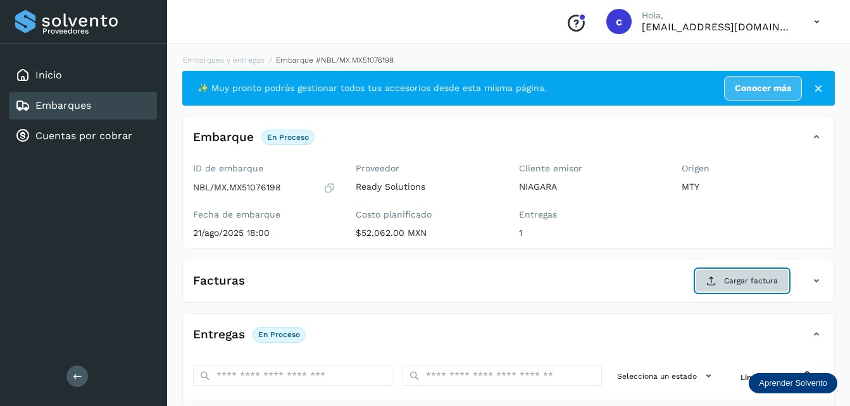
click at [730, 278] on span "Cargar factura" at bounding box center [751, 280] width 54 height 11
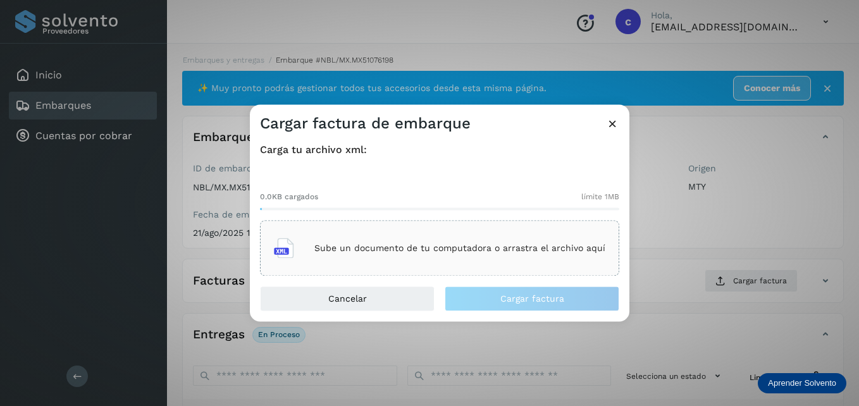
click at [574, 223] on div "Sube un documento de tu computadora o arrastra el archivo aquí" at bounding box center [439, 249] width 359 height 56
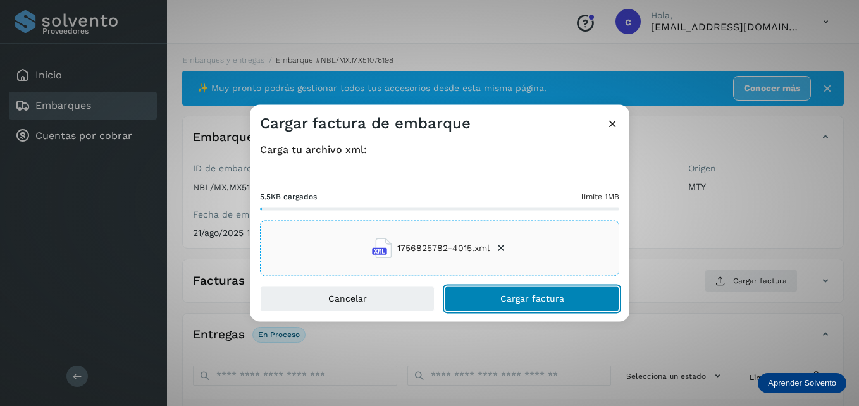
click at [535, 299] on span "Cargar factura" at bounding box center [533, 299] width 64 height 9
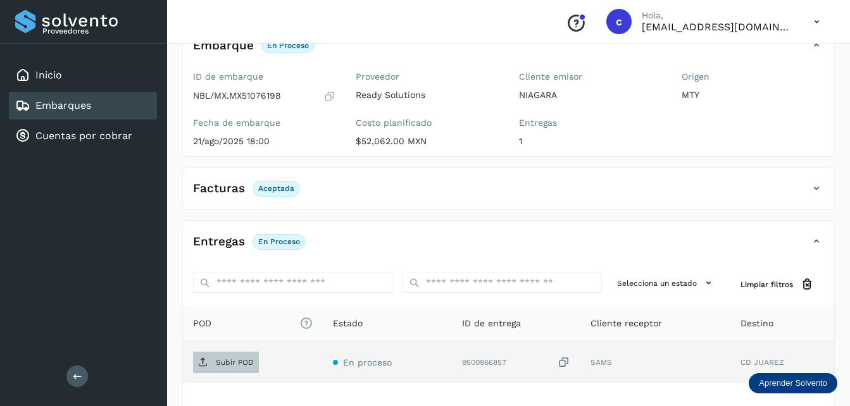
scroll to position [92, 0]
click at [235, 362] on p "Subir POD" at bounding box center [235, 362] width 38 height 9
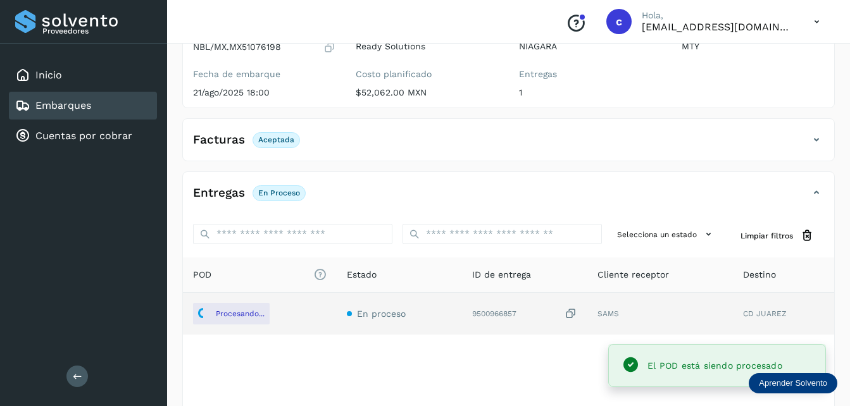
scroll to position [135, 0]
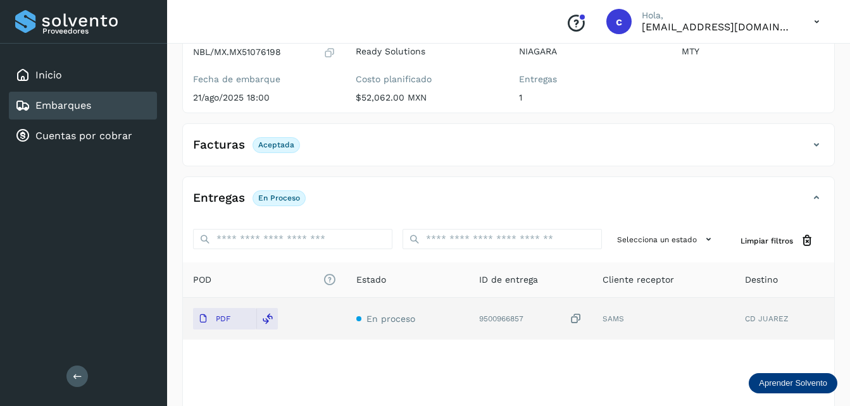
click at [54, 106] on link "Embarques" at bounding box center [63, 105] width 56 height 12
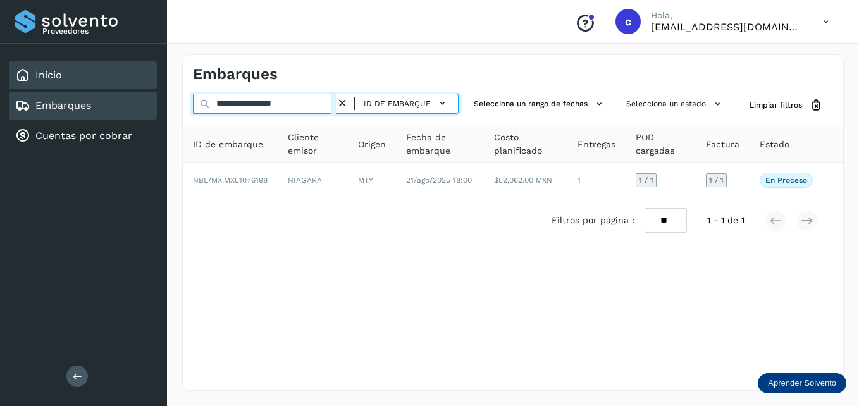
drag, startPoint x: 313, startPoint y: 98, endPoint x: 119, endPoint y: 80, distance: 195.1
click at [119, 80] on div "**********" at bounding box center [429, 203] width 859 height 406
paste input "text"
type input "**********"
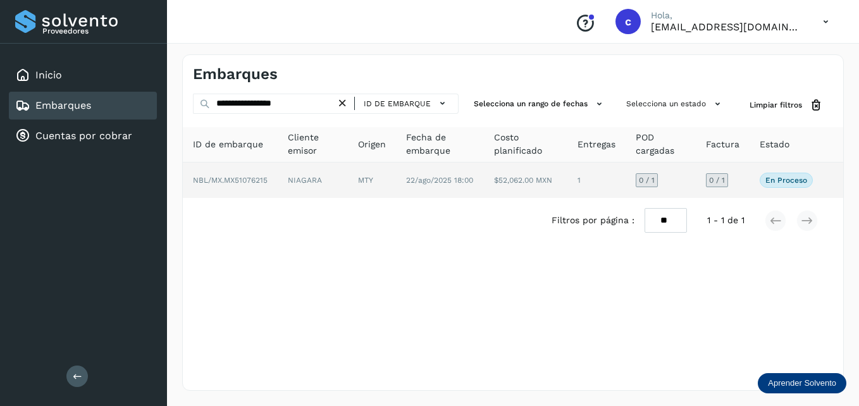
click at [673, 180] on td "0 / 1" at bounding box center [661, 180] width 70 height 35
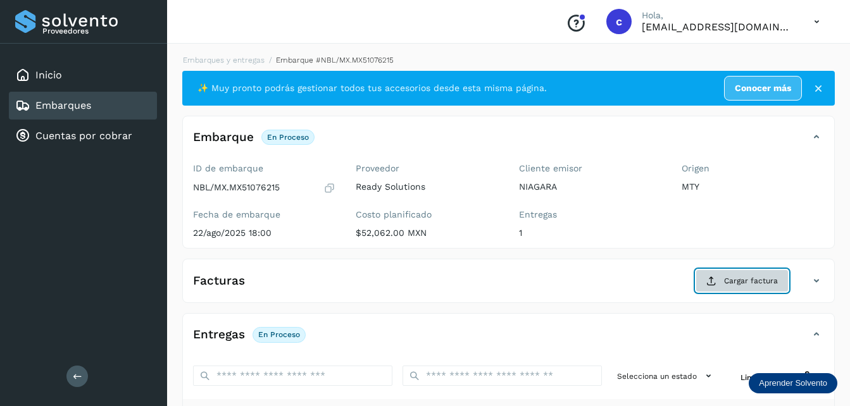
click at [758, 280] on span "Cargar factura" at bounding box center [751, 280] width 54 height 11
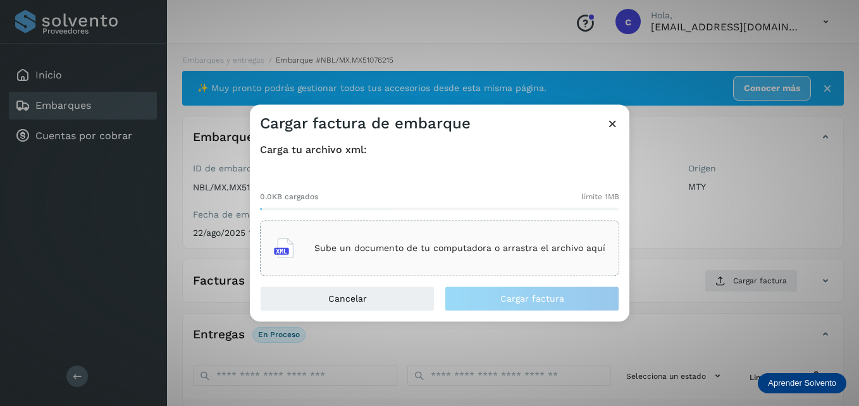
click at [417, 242] on div "Sube un documento de tu computadora o arrastra el archivo aquí" at bounding box center [440, 249] width 332 height 34
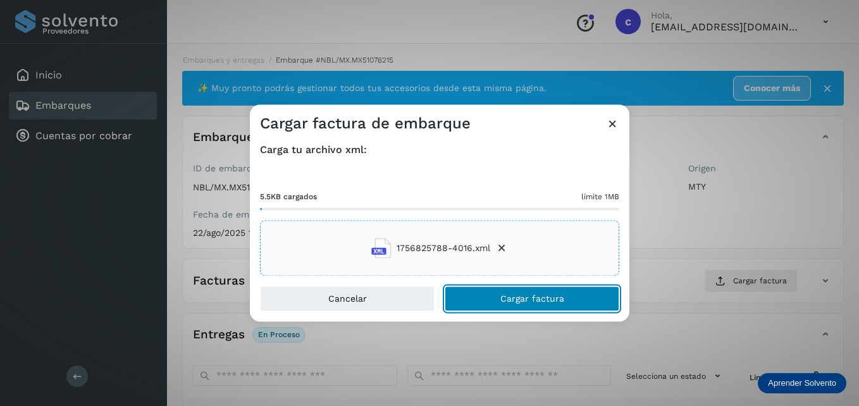
click at [521, 297] on span "Cargar factura" at bounding box center [533, 299] width 64 height 9
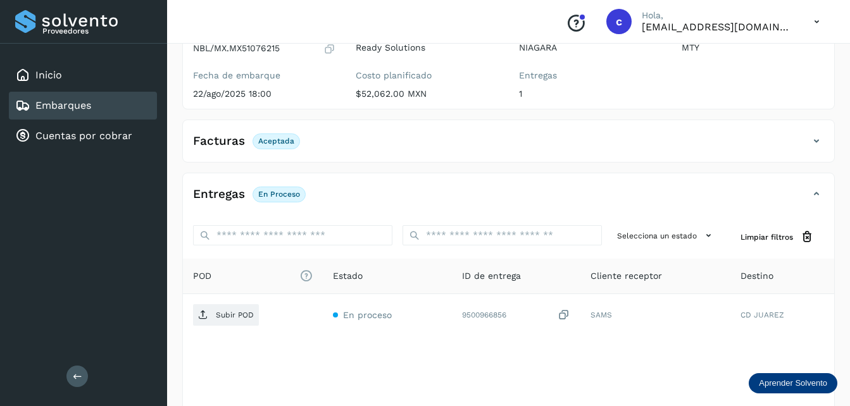
scroll to position [193, 0]
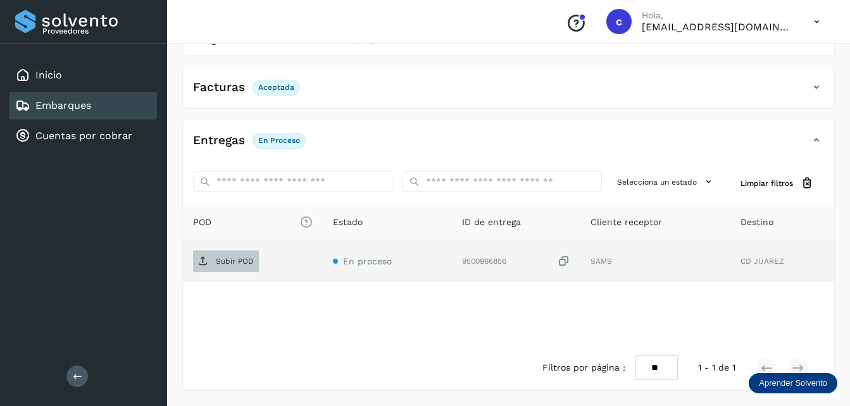
click at [240, 256] on span "Subir POD" at bounding box center [226, 261] width 66 height 20
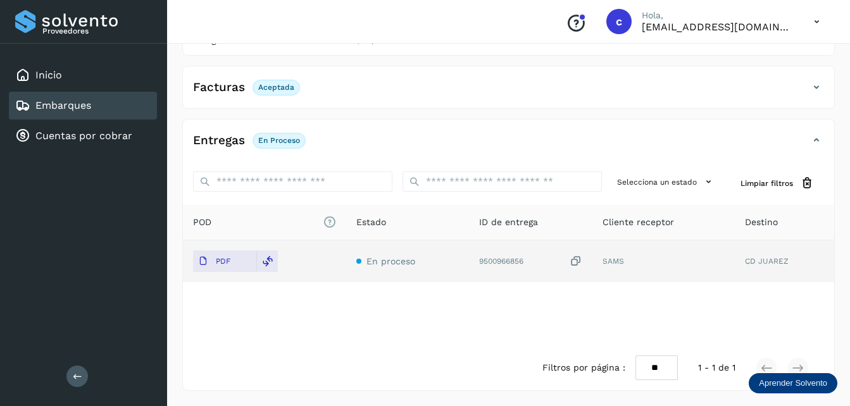
click at [66, 106] on link "Embarques" at bounding box center [63, 105] width 56 height 12
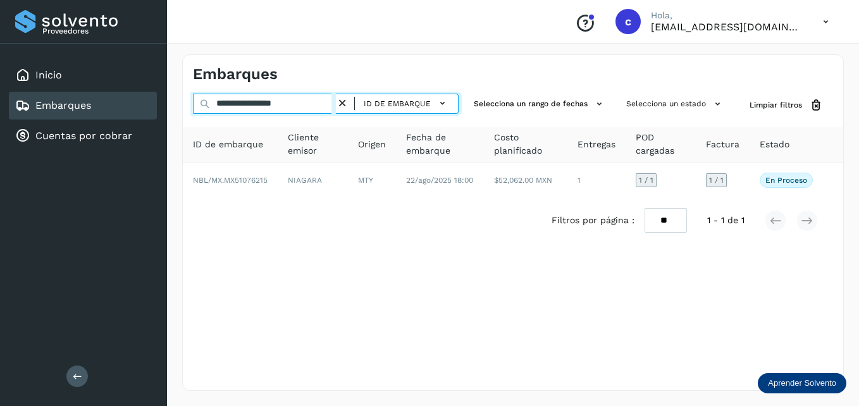
drag, startPoint x: 306, startPoint y: 105, endPoint x: 171, endPoint y: 101, distance: 135.5
click at [171, 101] on div "**********" at bounding box center [513, 222] width 692 height 367
paste input "text"
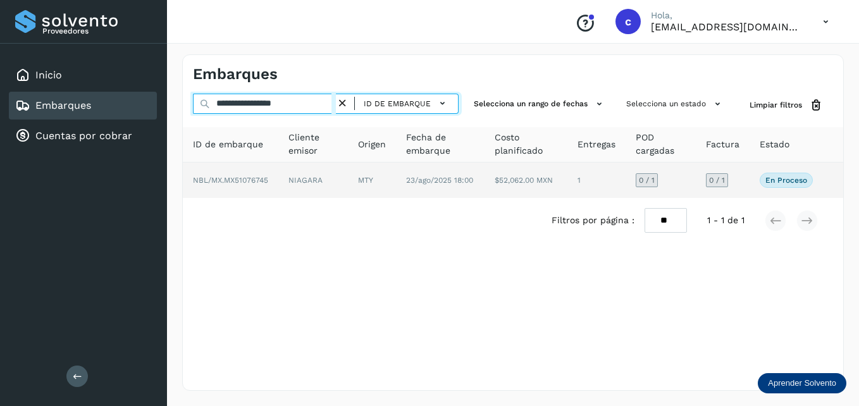
type input "**********"
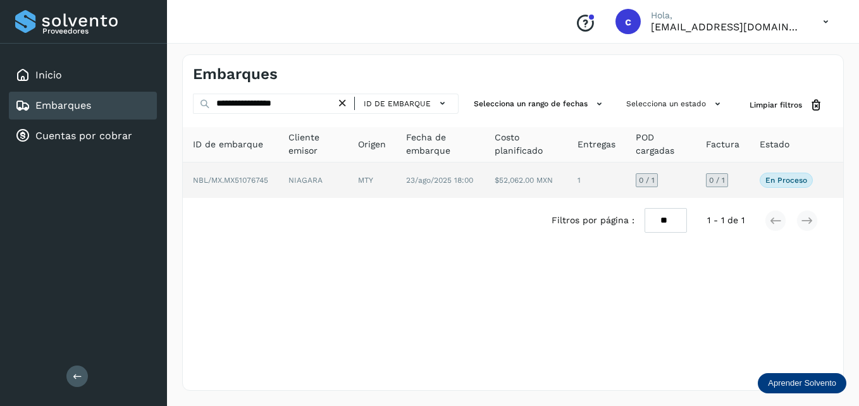
click at [670, 177] on td "0 / 1" at bounding box center [661, 180] width 70 height 35
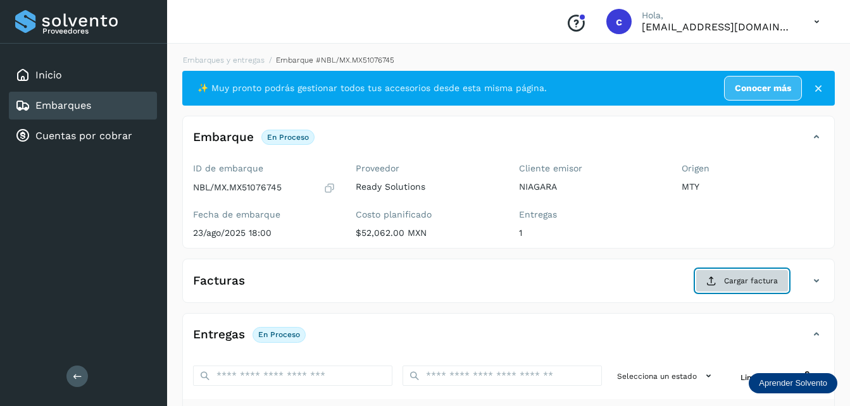
click at [737, 282] on span "Cargar factura" at bounding box center [751, 280] width 54 height 11
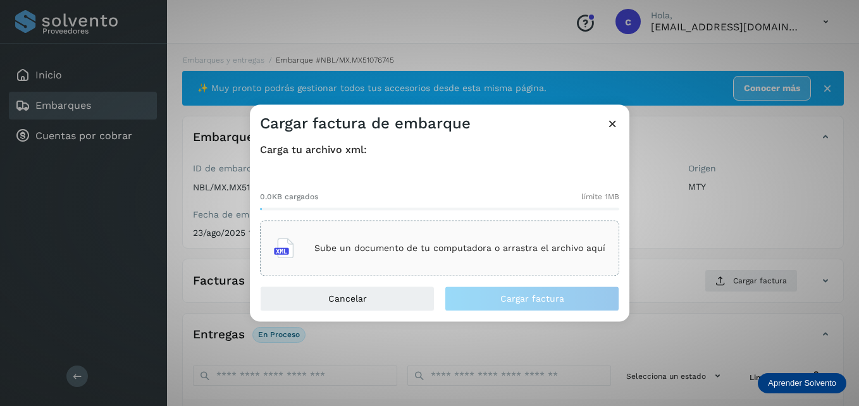
click at [445, 263] on div "Sube un documento de tu computadora o arrastra el archivo aquí" at bounding box center [440, 249] width 332 height 34
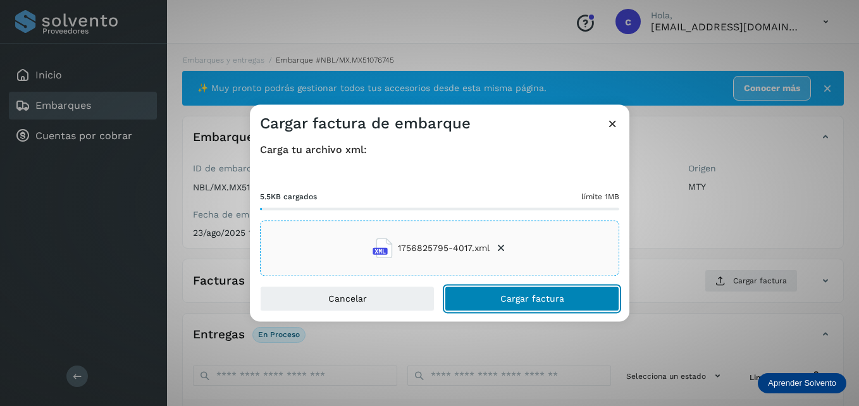
click at [499, 303] on button "Cargar factura" at bounding box center [532, 299] width 175 height 25
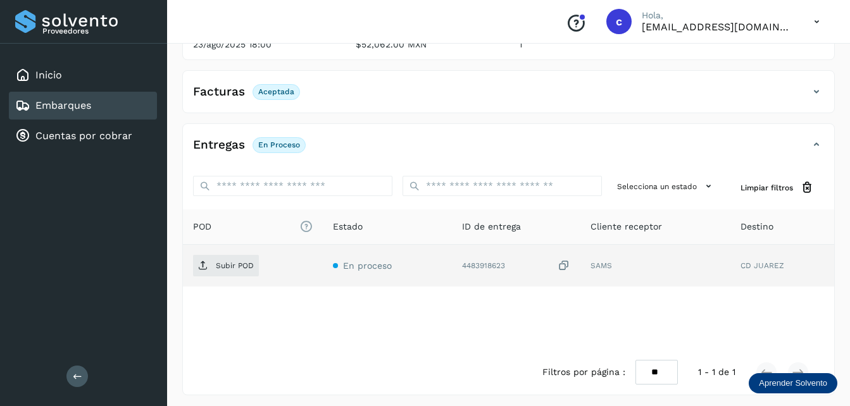
scroll to position [193, 0]
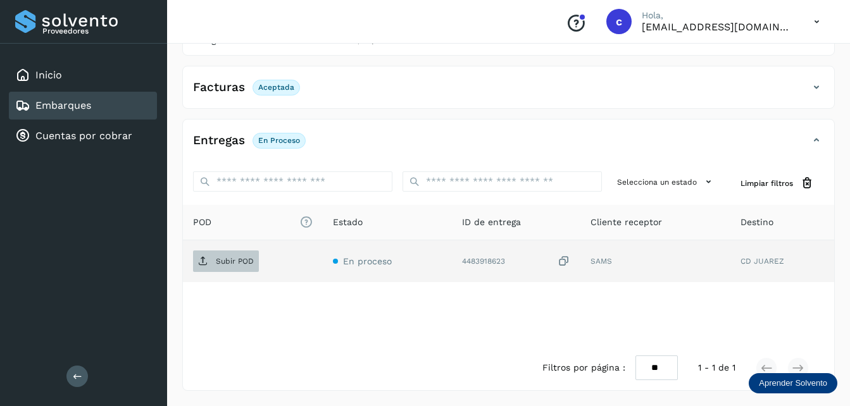
click at [235, 261] on p "Subir POD" at bounding box center [235, 261] width 38 height 9
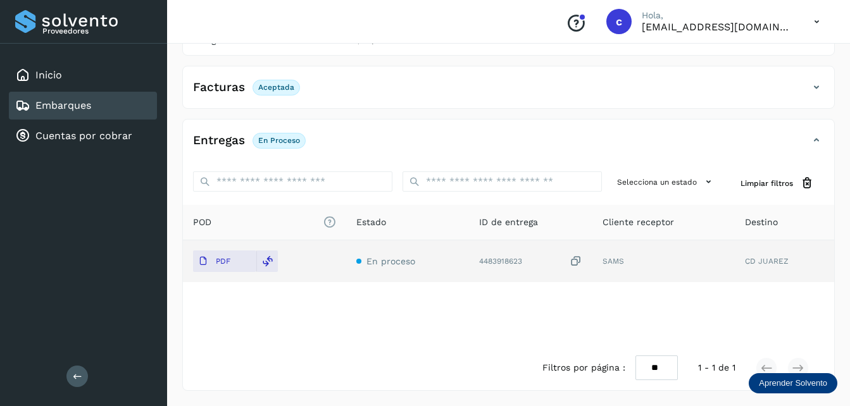
click at [89, 103] on link "Embarques" at bounding box center [63, 105] width 56 height 12
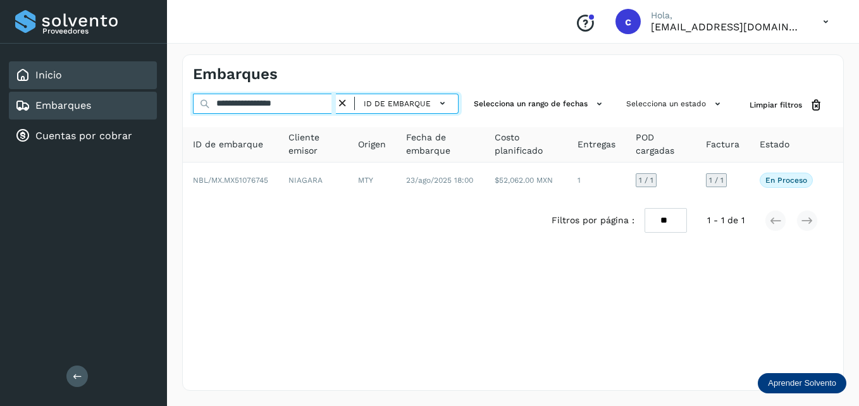
drag, startPoint x: 329, startPoint y: 102, endPoint x: 151, endPoint y: 87, distance: 179.1
click at [151, 87] on div "**********" at bounding box center [429, 203] width 859 height 406
paste input "text"
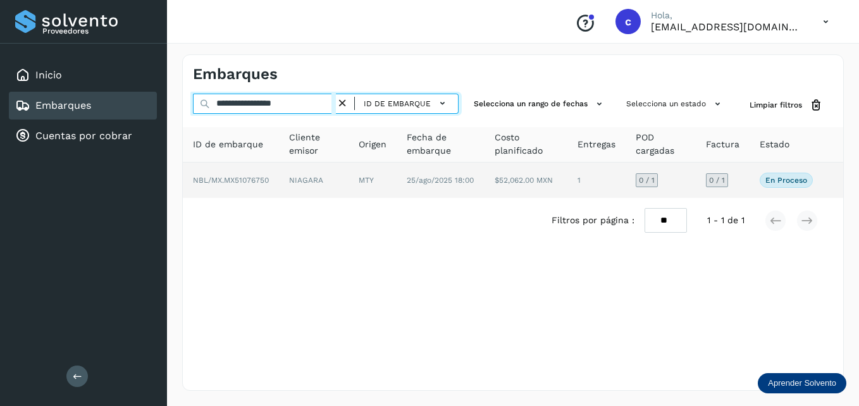
type input "**********"
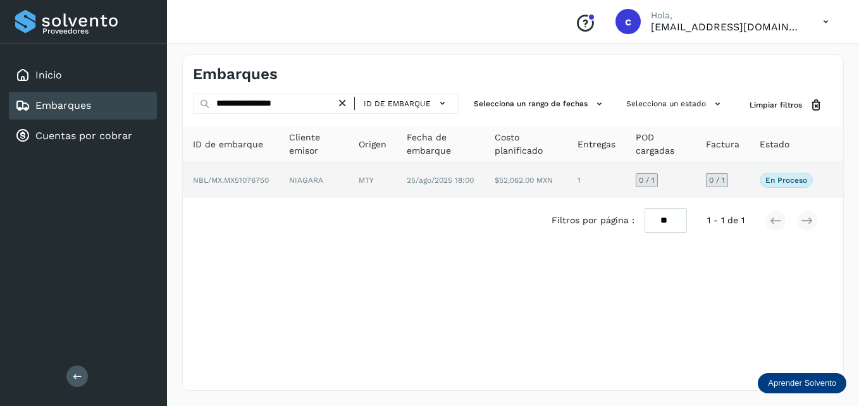
click at [615, 190] on td "1" at bounding box center [597, 180] width 58 height 35
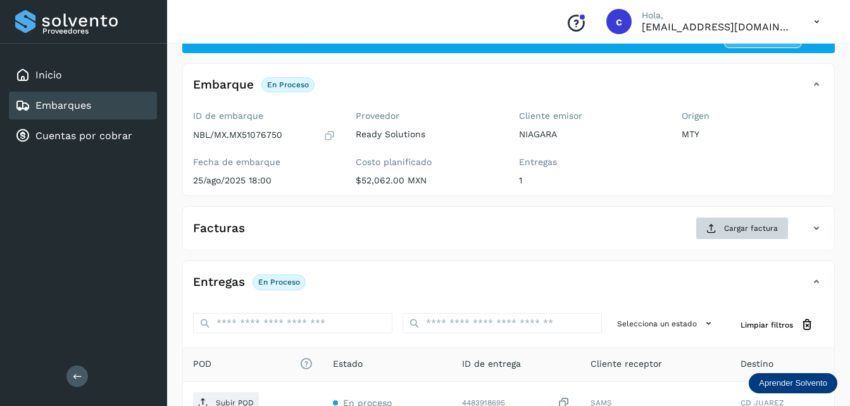
scroll to position [53, 0]
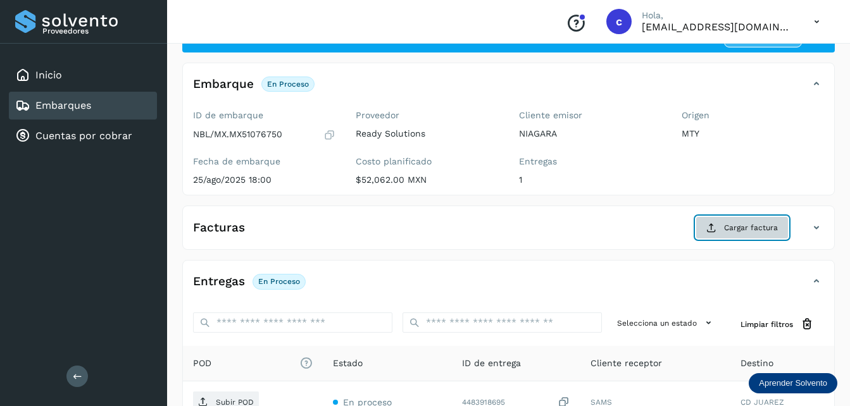
click at [749, 227] on span "Cargar factura" at bounding box center [751, 227] width 54 height 11
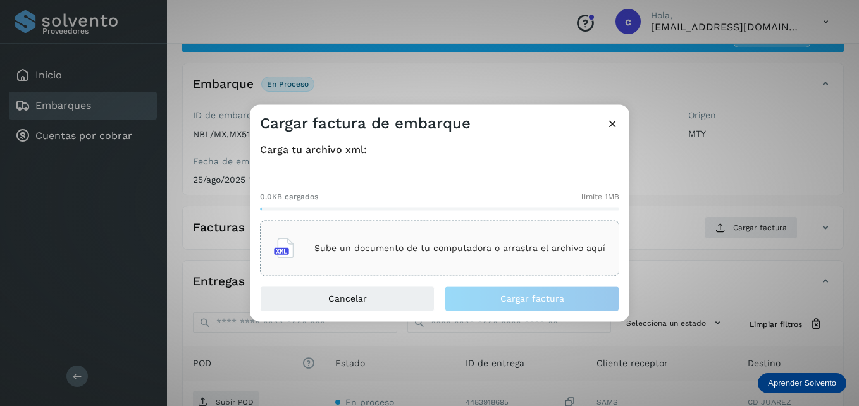
click at [434, 243] on p "Sube un documento de tu computadora o arrastra el archivo aquí" at bounding box center [460, 248] width 291 height 11
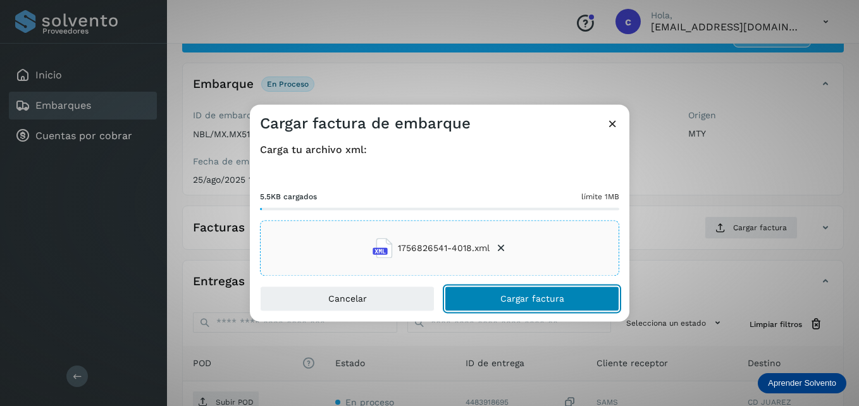
click at [511, 300] on span "Cargar factura" at bounding box center [533, 299] width 64 height 9
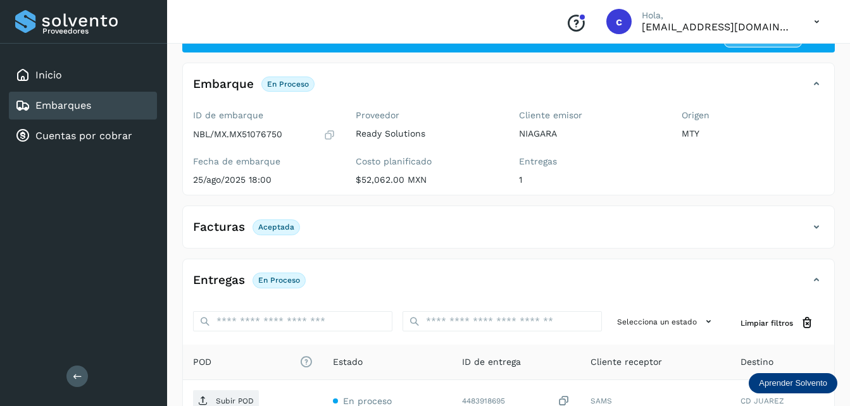
scroll to position [193, 0]
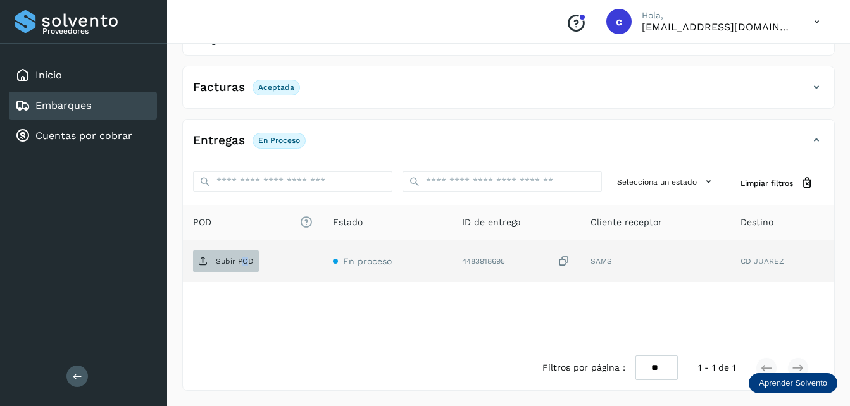
drag, startPoint x: 247, startPoint y: 242, endPoint x: 240, endPoint y: 265, distance: 24.3
click at [240, 265] on td "Subir POD" at bounding box center [253, 261] width 140 height 42
drag, startPoint x: 240, startPoint y: 265, endPoint x: 220, endPoint y: 265, distance: 20.9
click at [220, 265] on p "Subir POD" at bounding box center [235, 261] width 38 height 9
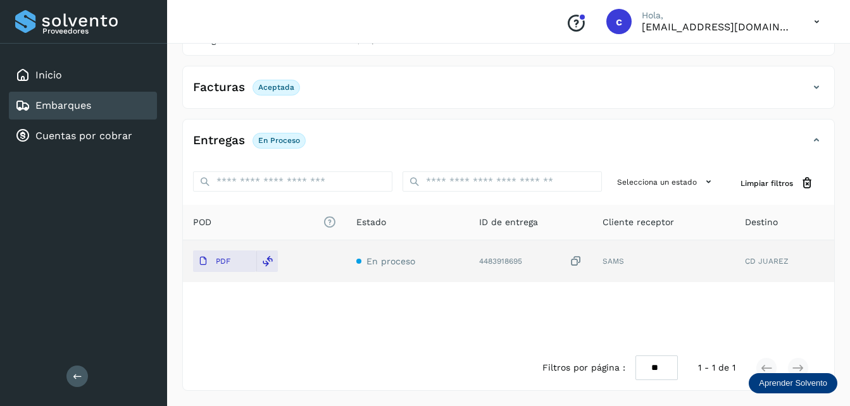
click at [73, 113] on div "Embarques" at bounding box center [83, 106] width 148 height 28
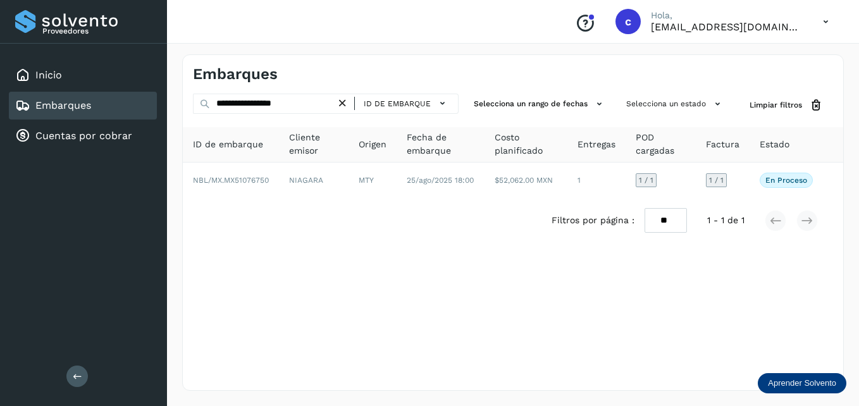
click at [65, 113] on div "Embarques" at bounding box center [83, 106] width 148 height 28
click at [53, 77] on link "Inicio" at bounding box center [48, 75] width 27 height 12
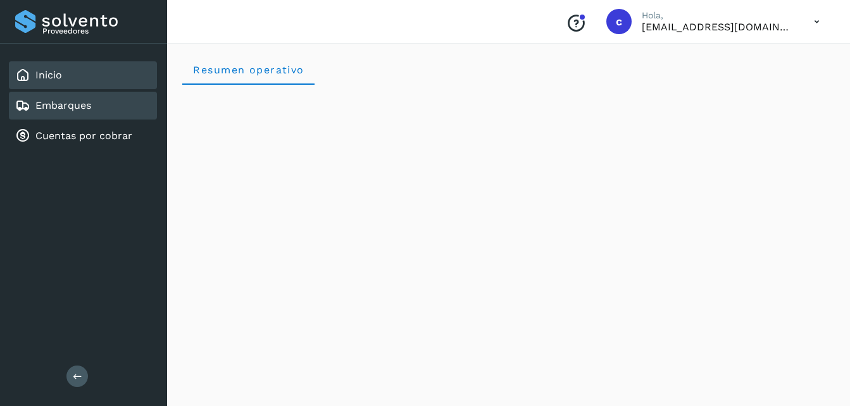
click at [81, 103] on link "Embarques" at bounding box center [63, 105] width 56 height 12
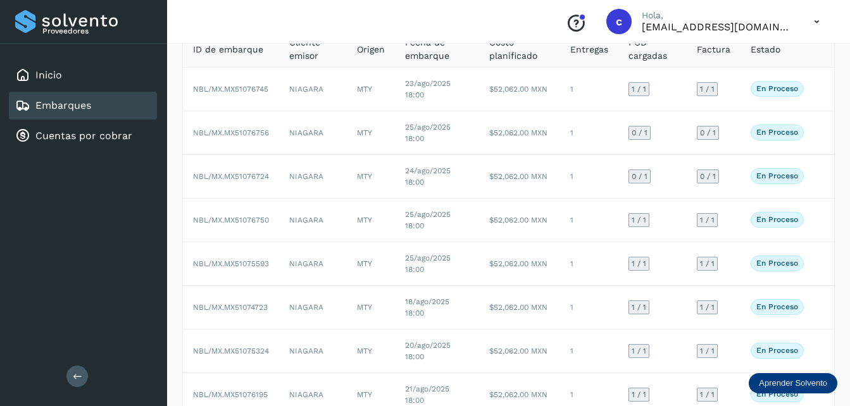
scroll to position [92, 0]
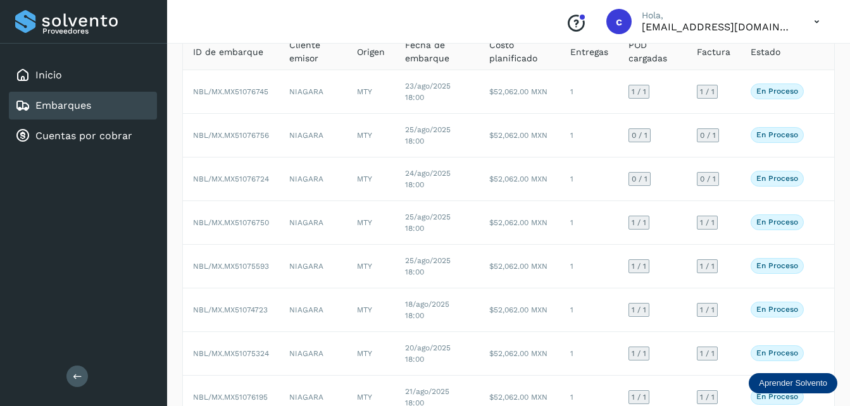
click at [49, 102] on link "Embarques" at bounding box center [63, 105] width 56 height 12
click at [30, 77] on div "Inicio" at bounding box center [38, 75] width 47 height 15
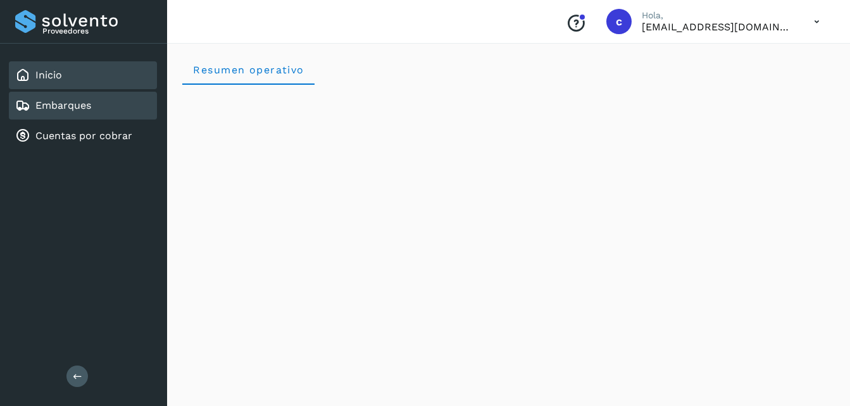
click at [50, 109] on link "Embarques" at bounding box center [63, 105] width 56 height 12
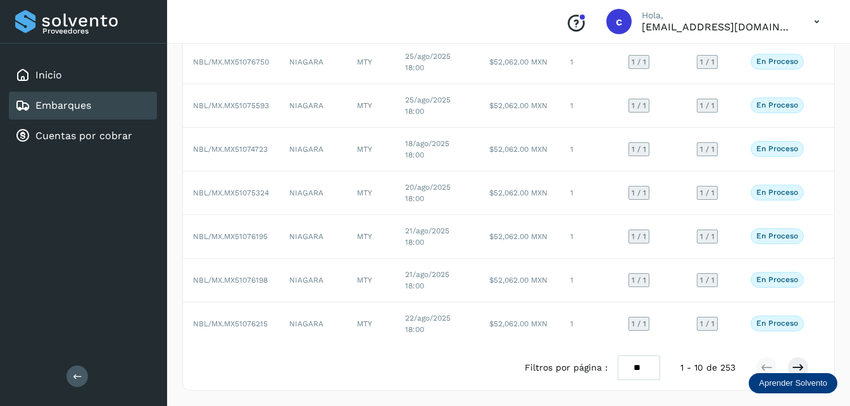
scroll to position [253, 0]
click at [50, 103] on link "Embarques" at bounding box center [63, 105] width 56 height 12
click at [46, 73] on link "Inicio" at bounding box center [48, 75] width 27 height 12
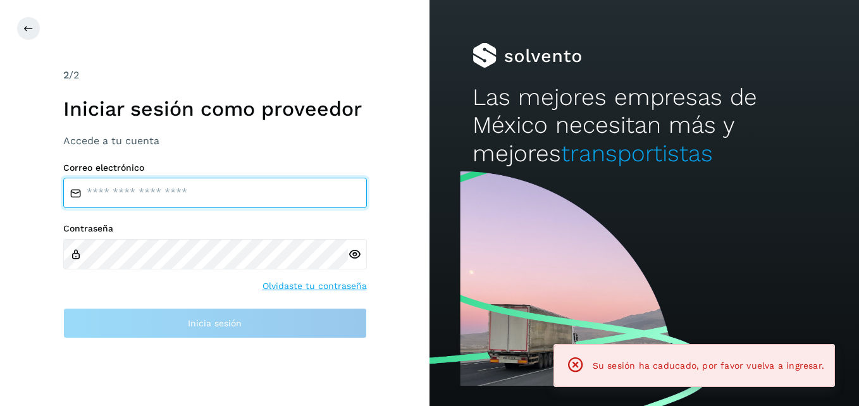
type input "**********"
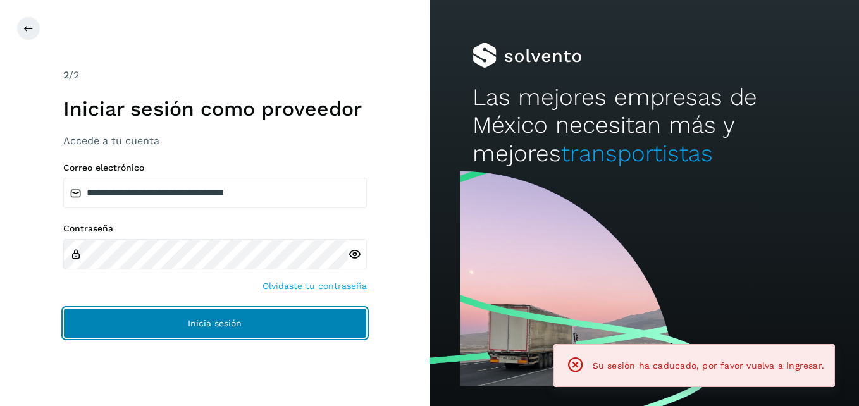
click at [149, 326] on button "Inicia sesión" at bounding box center [215, 323] width 304 height 30
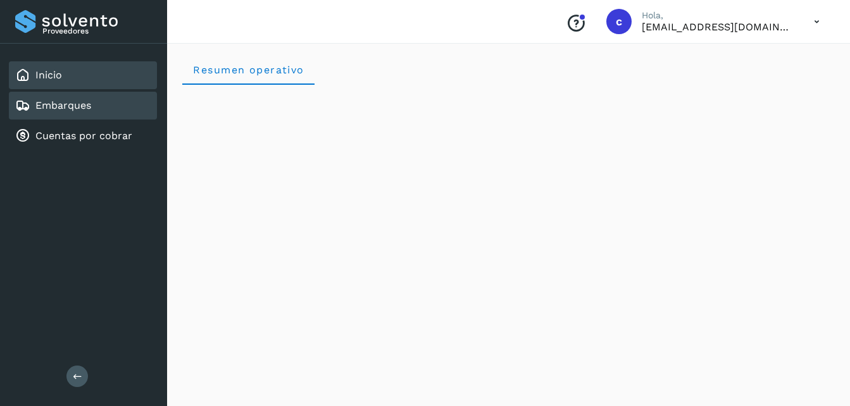
click at [58, 103] on link "Embarques" at bounding box center [63, 105] width 56 height 12
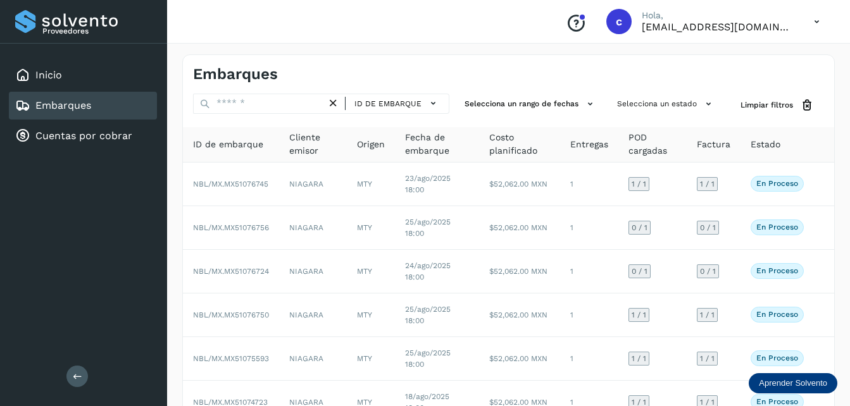
click at [814, 21] on icon at bounding box center [817, 22] width 26 height 26
click at [720, 46] on div "Cerrar sesión" at bounding box center [753, 57] width 151 height 24
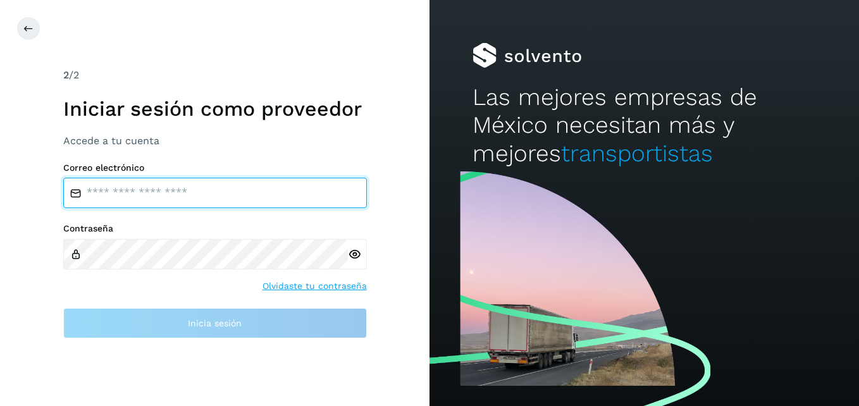
type input "**********"
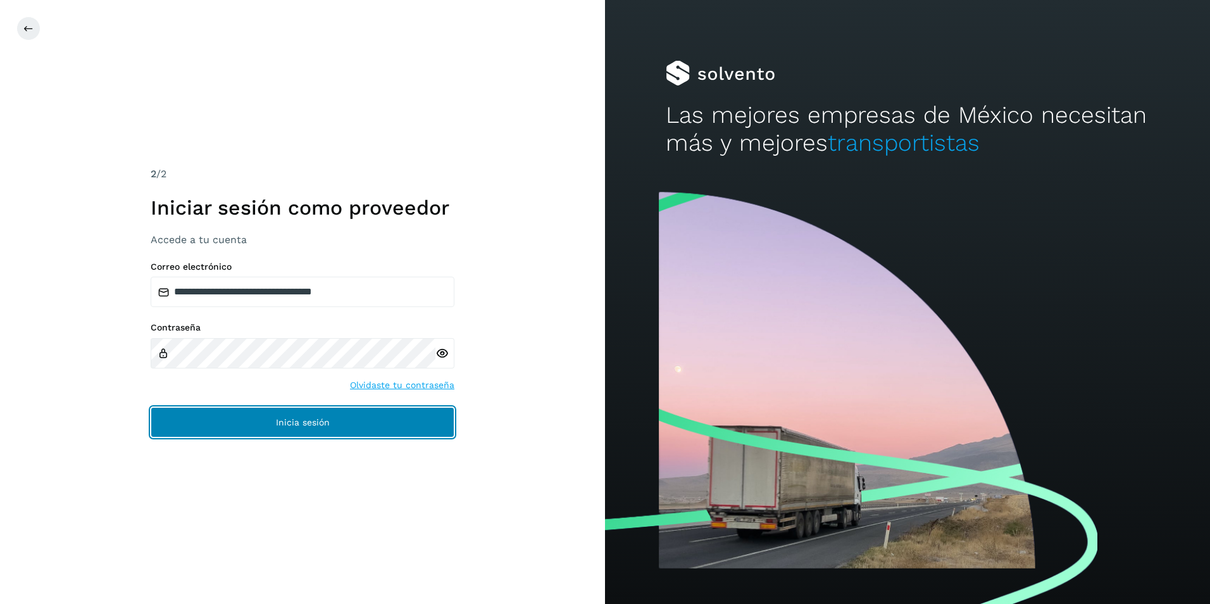
click at [219, 423] on button "Inicia sesión" at bounding box center [303, 422] width 304 height 30
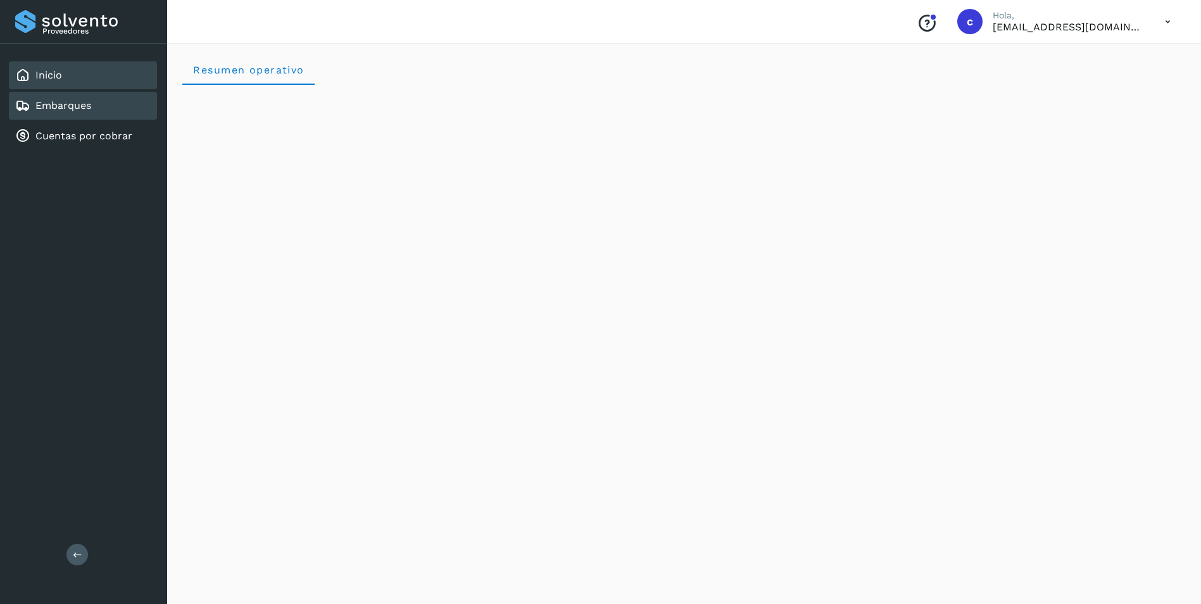
click at [49, 108] on link "Embarques" at bounding box center [63, 105] width 56 height 12
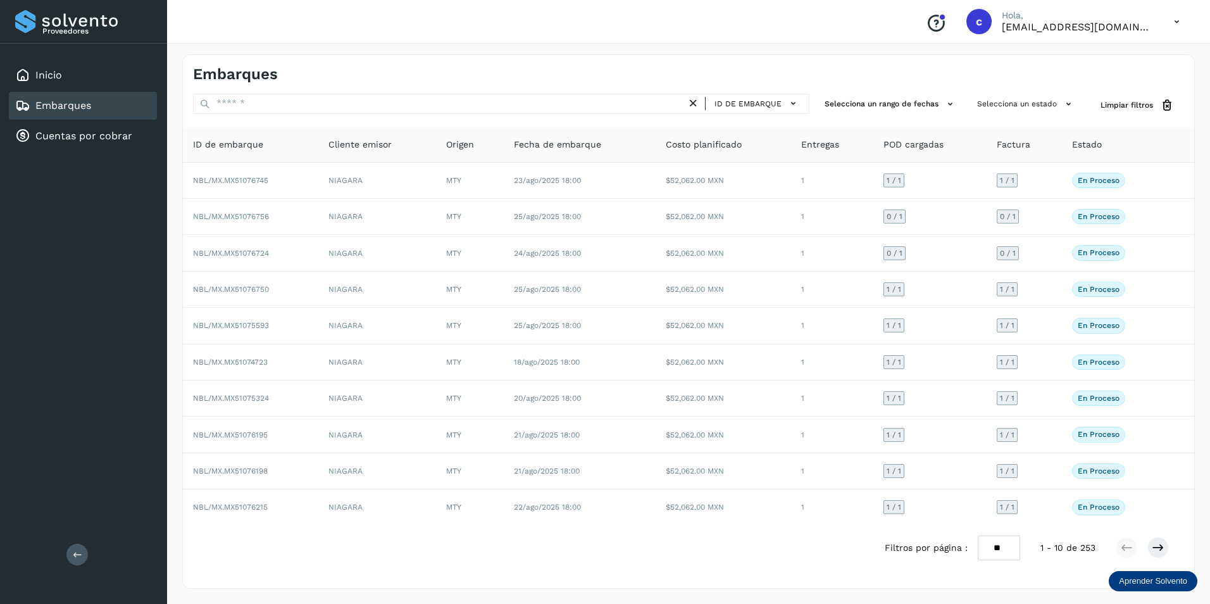
click at [1177, 27] on icon at bounding box center [1177, 22] width 26 height 26
click at [1085, 58] on div "Cerrar sesión" at bounding box center [1113, 57] width 151 height 24
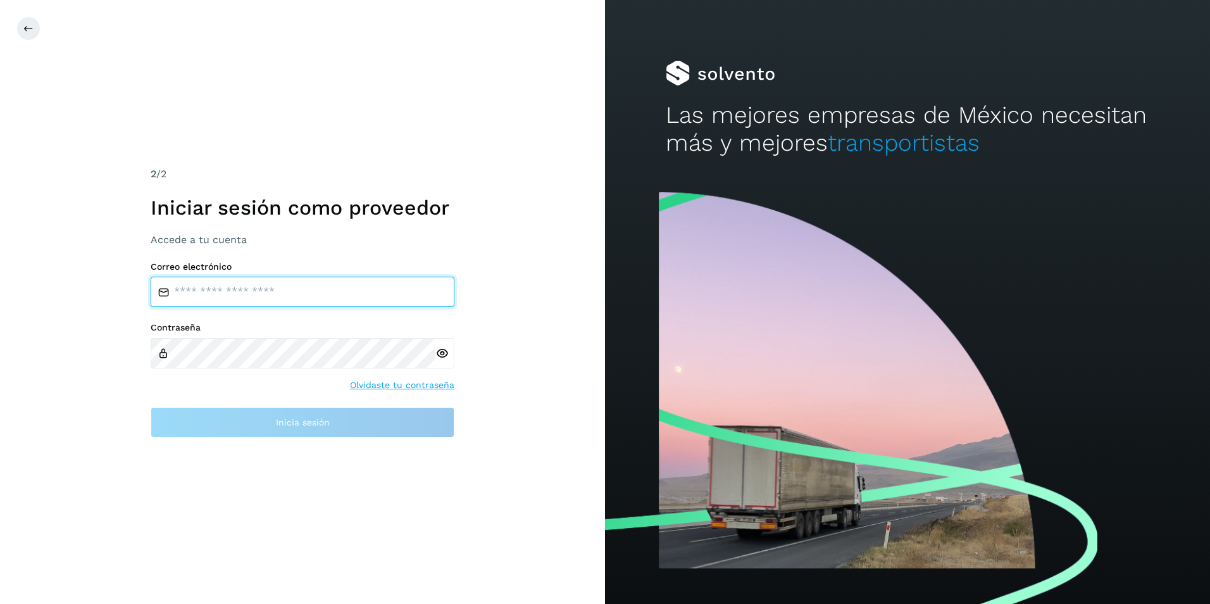
type input "**********"
